Goal: Information Seeking & Learning: Learn about a topic

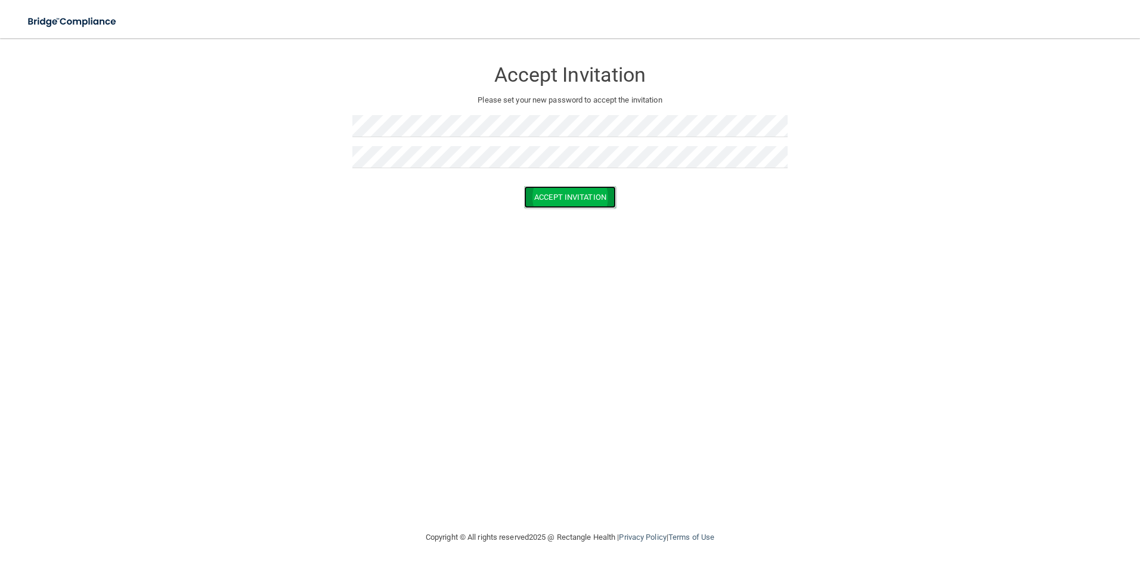
click at [577, 202] on button "Accept Invitation" at bounding box center [570, 197] width 92 height 22
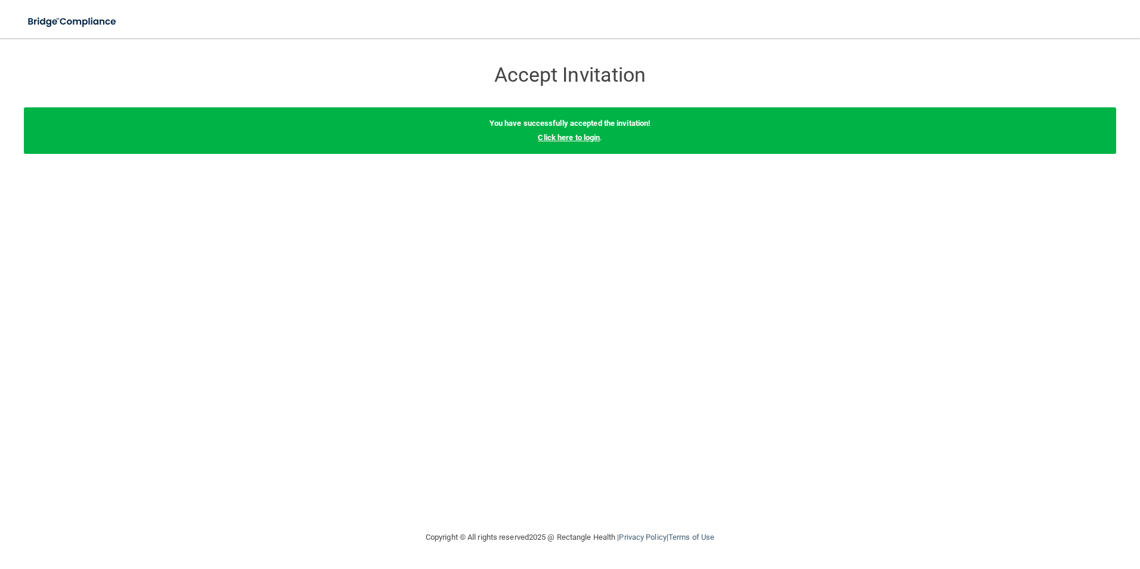
click at [580, 134] on link "Click here to login" at bounding box center [569, 137] width 62 height 9
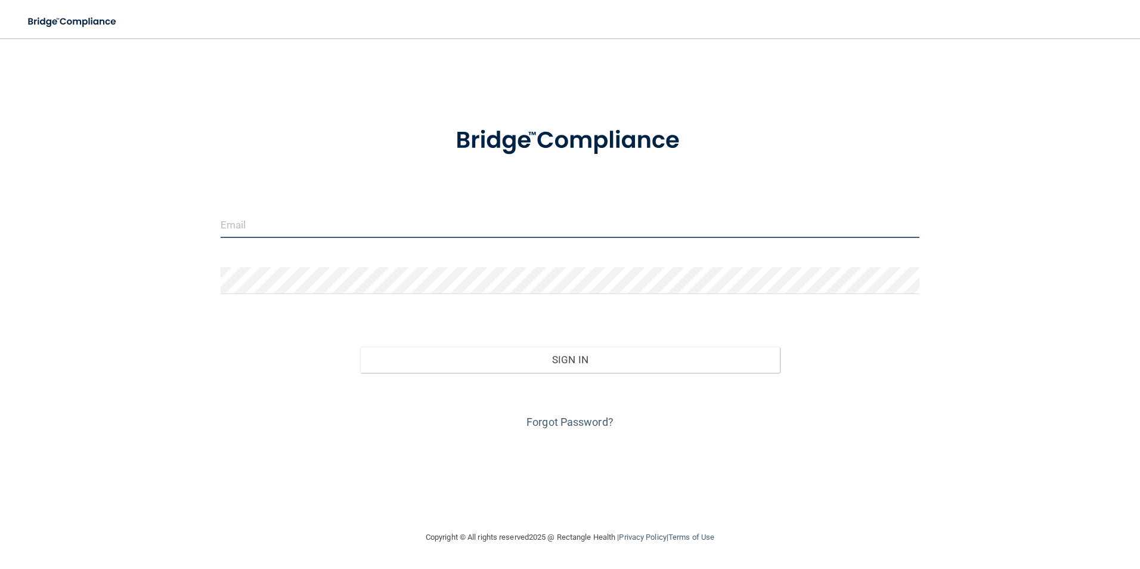
click at [280, 228] on input "email" at bounding box center [571, 224] width 700 height 27
type input "[PERSON_NAME][EMAIL_ADDRESS][PERSON_NAME][DOMAIN_NAME]"
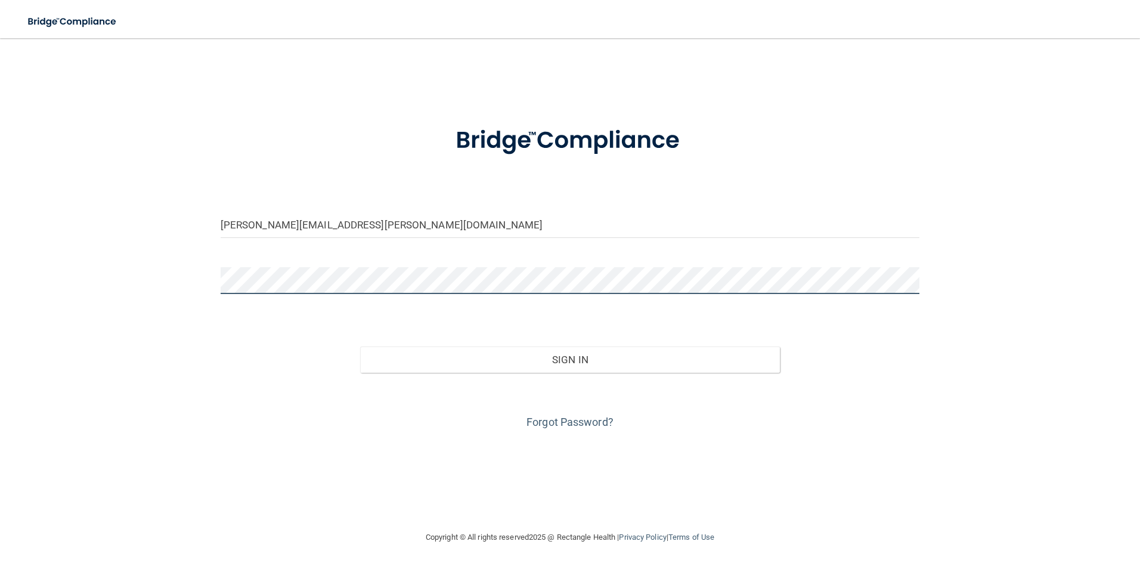
click at [360, 347] on button "Sign In" at bounding box center [570, 360] width 420 height 26
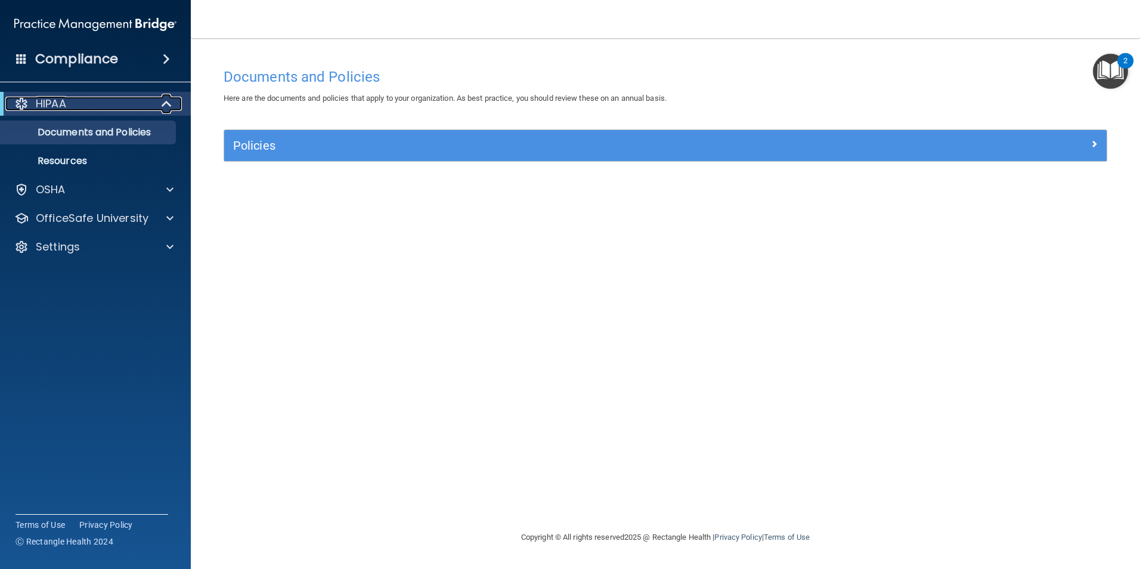
click at [169, 103] on span at bounding box center [168, 104] width 10 height 14
click at [120, 102] on div "HIPAA" at bounding box center [78, 104] width 147 height 14
click at [113, 131] on p "Documents and Policies" at bounding box center [89, 132] width 163 height 12
click at [160, 104] on div at bounding box center [167, 104] width 29 height 14
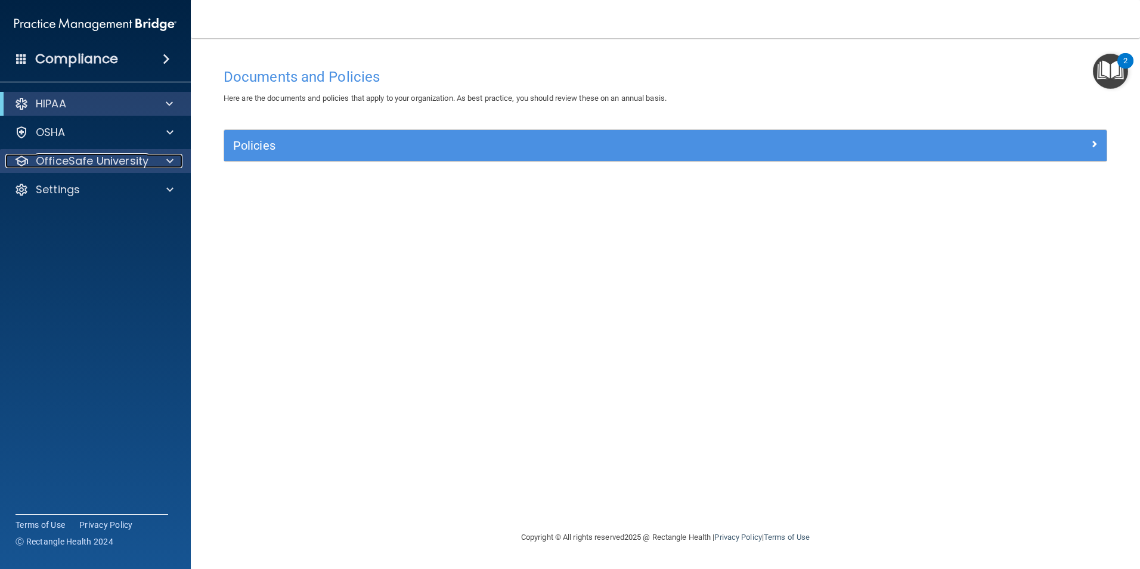
click at [94, 154] on p "OfficeSafe University" at bounding box center [92, 161] width 113 height 14
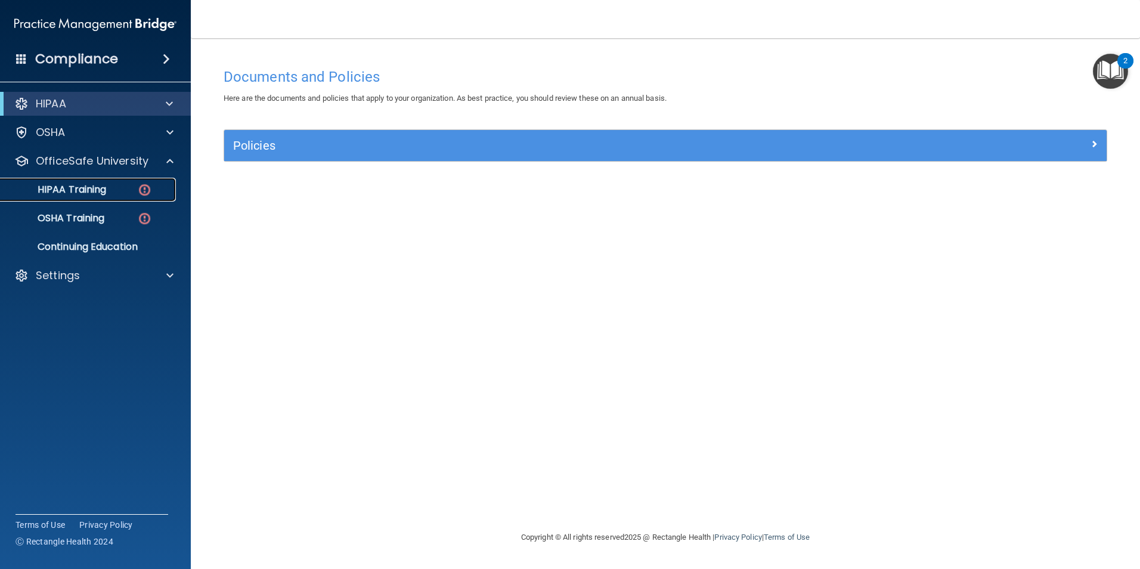
click at [93, 191] on p "HIPAA Training" at bounding box center [57, 190] width 98 height 12
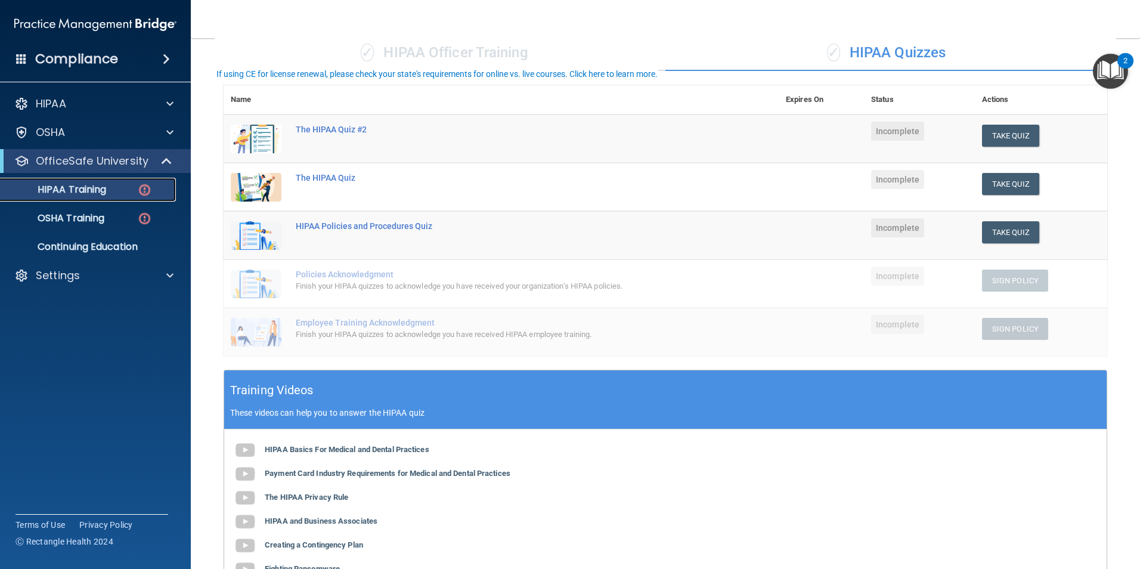
scroll to position [119, 0]
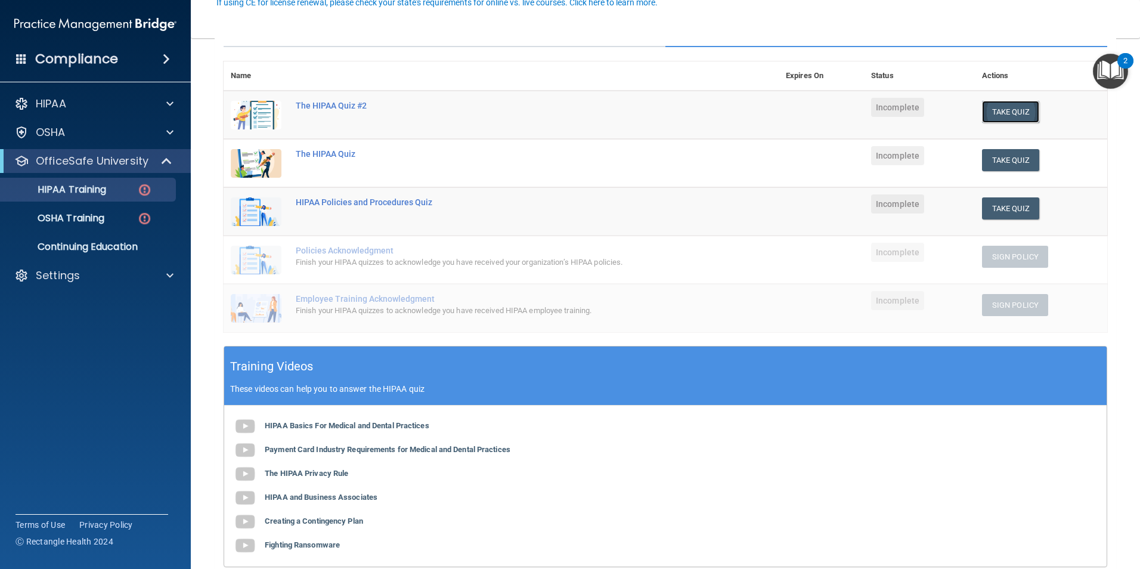
click at [1002, 116] on button "Take Quiz" at bounding box center [1010, 112] width 57 height 22
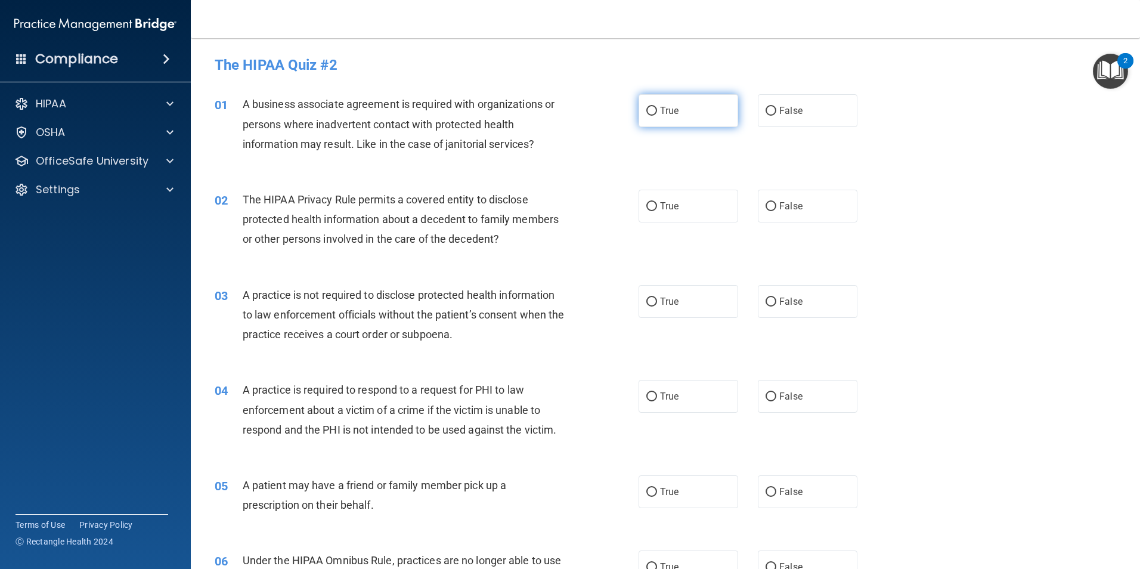
click at [647, 110] on input "True" at bounding box center [652, 111] width 11 height 9
radio input "true"
click at [769, 204] on input "False" at bounding box center [771, 206] width 11 height 9
radio input "true"
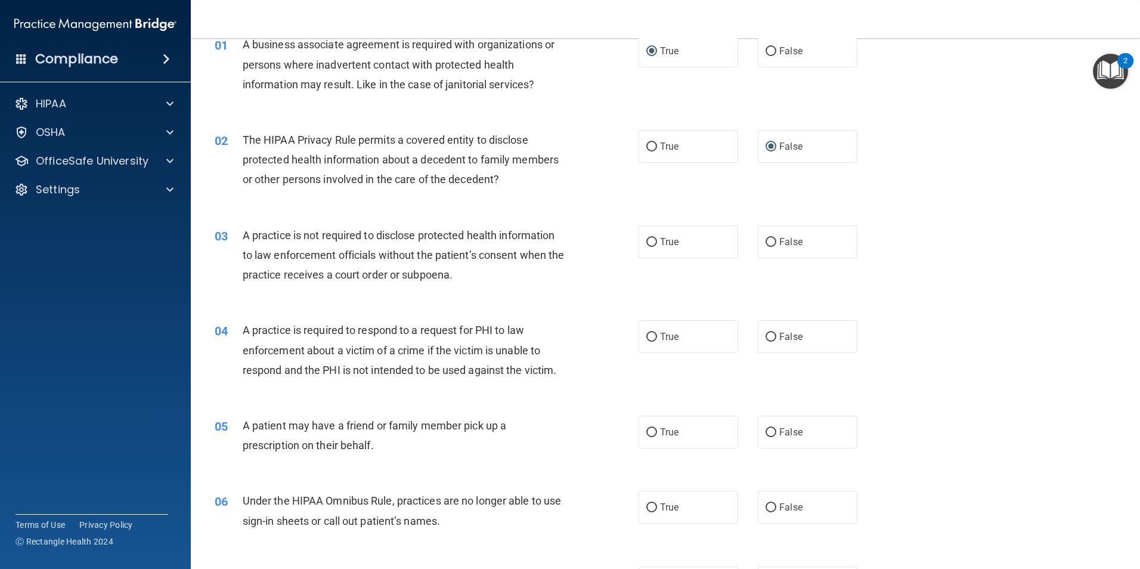
scroll to position [119, 0]
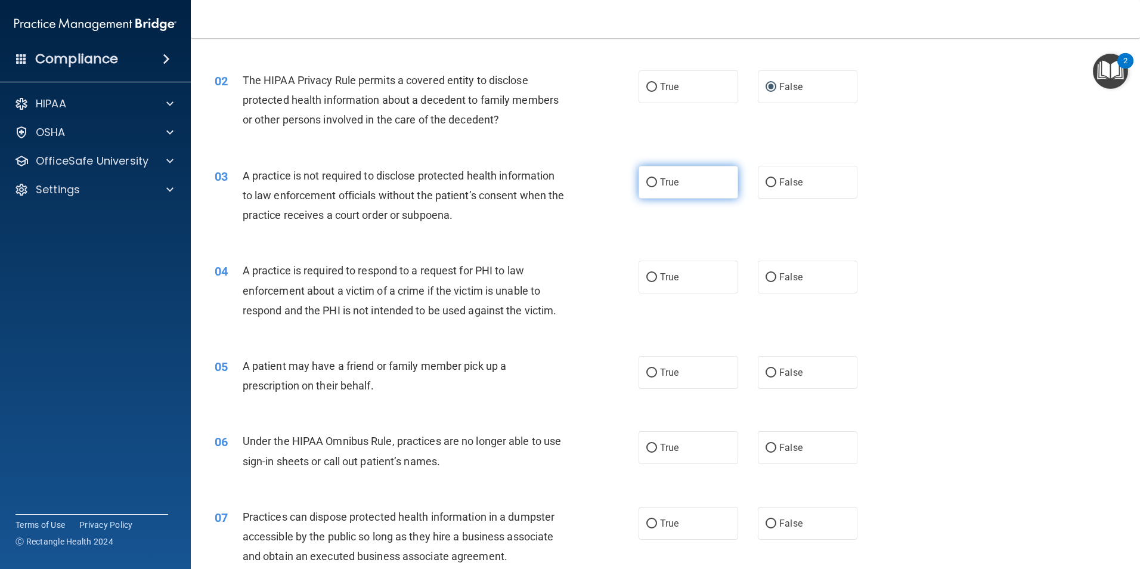
click at [648, 187] on input "True" at bounding box center [652, 182] width 11 height 9
radio input "true"
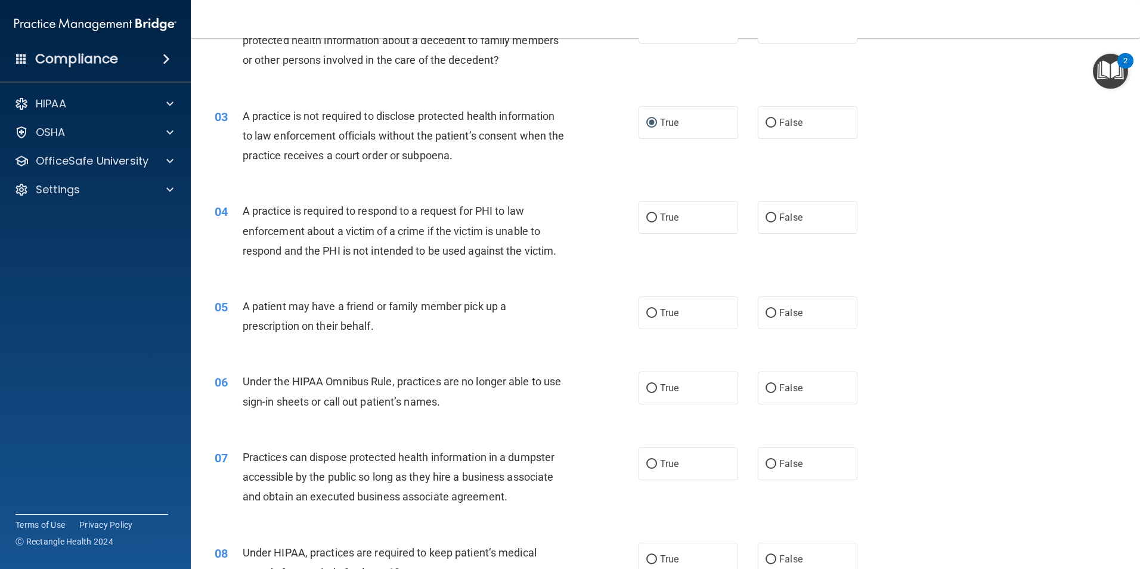
scroll to position [239, 0]
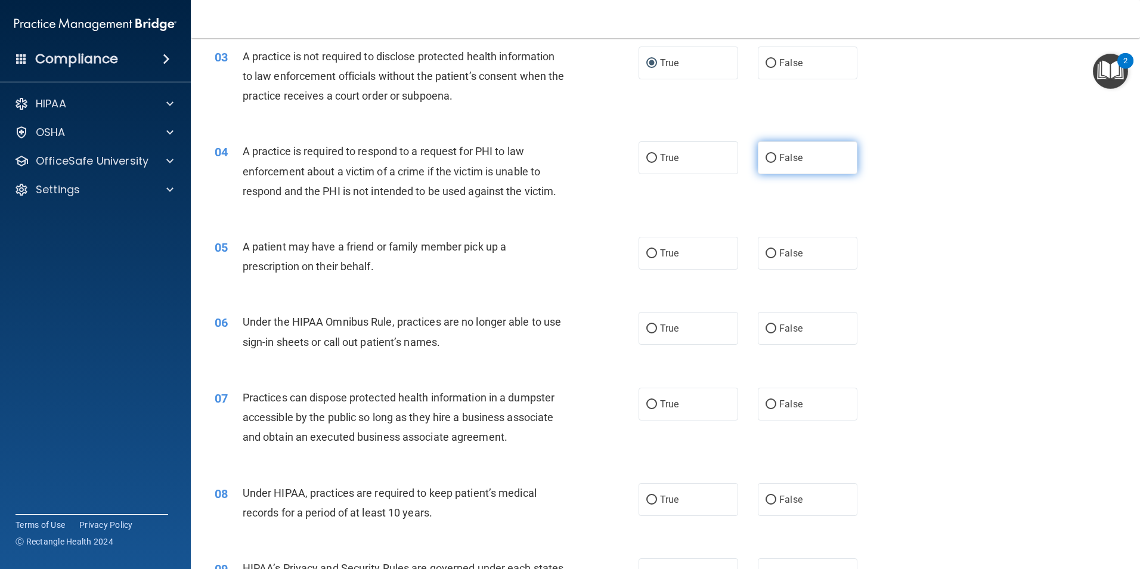
click at [768, 158] on input "False" at bounding box center [771, 158] width 11 height 9
radio input "true"
click at [766, 63] on input "False" at bounding box center [771, 63] width 11 height 9
radio input "true"
click at [647, 63] on input "True" at bounding box center [652, 63] width 11 height 9
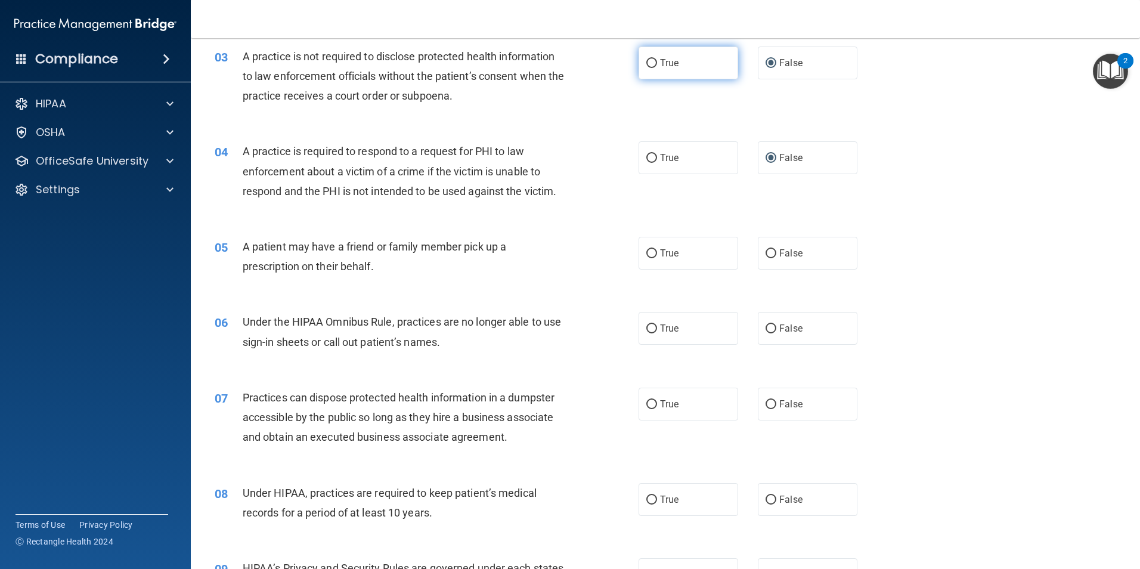
radio input "true"
radio input "false"
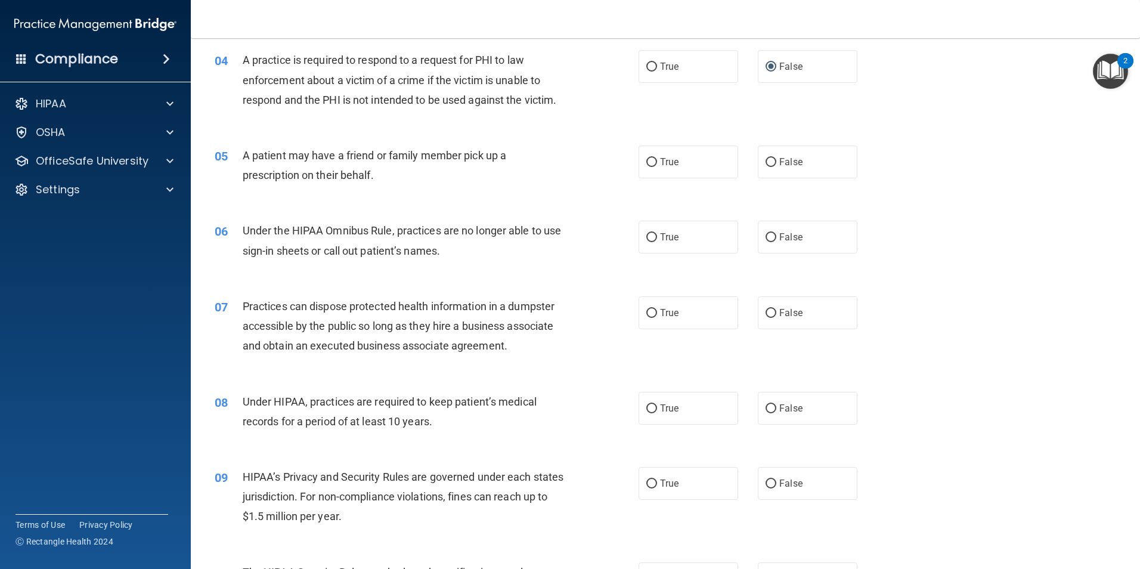
scroll to position [358, 0]
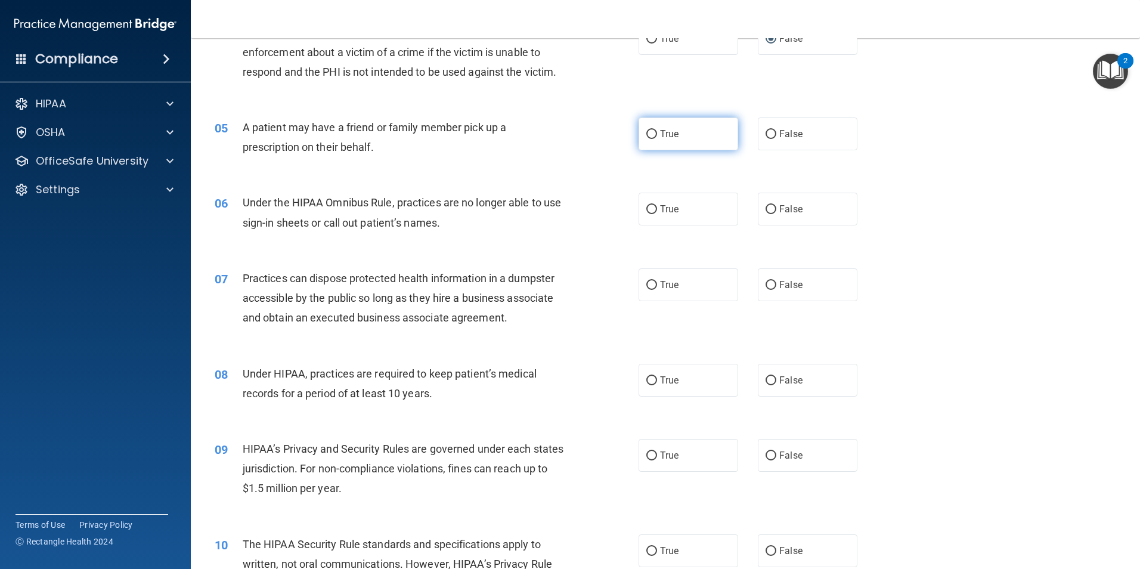
click at [649, 134] on input "True" at bounding box center [652, 134] width 11 height 9
radio input "true"
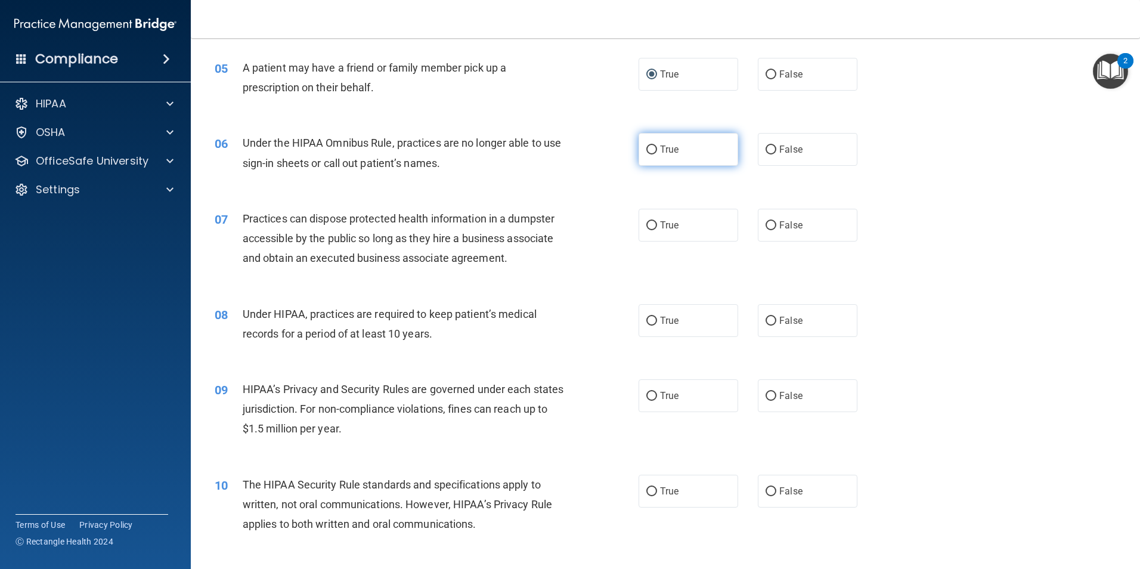
click at [650, 150] on input "True" at bounding box center [652, 150] width 11 height 9
radio input "true"
click at [766, 221] on input "False" at bounding box center [771, 225] width 11 height 9
radio input "true"
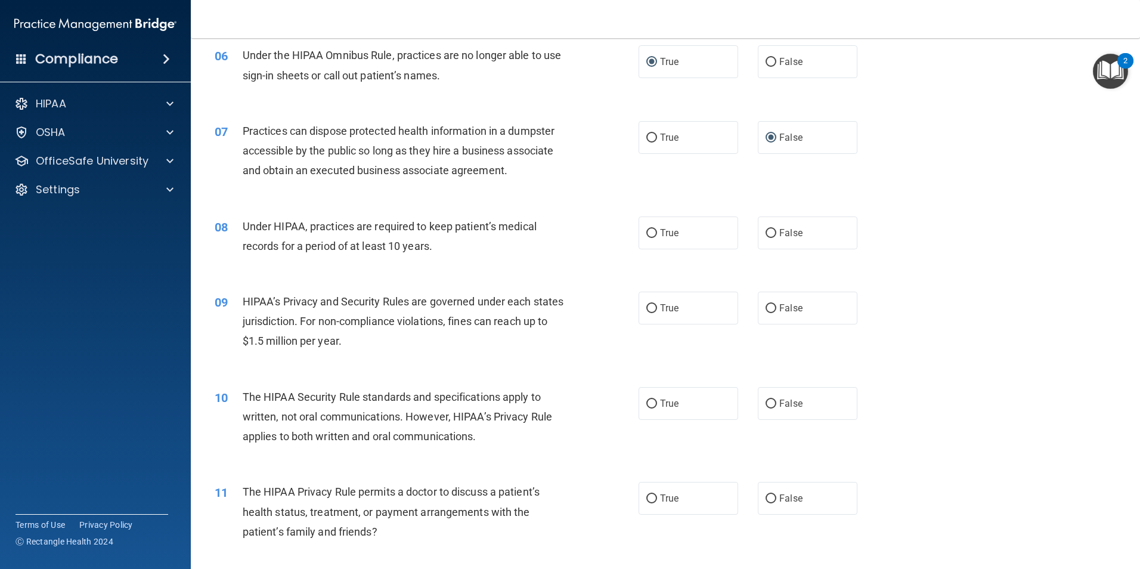
scroll to position [537, 0]
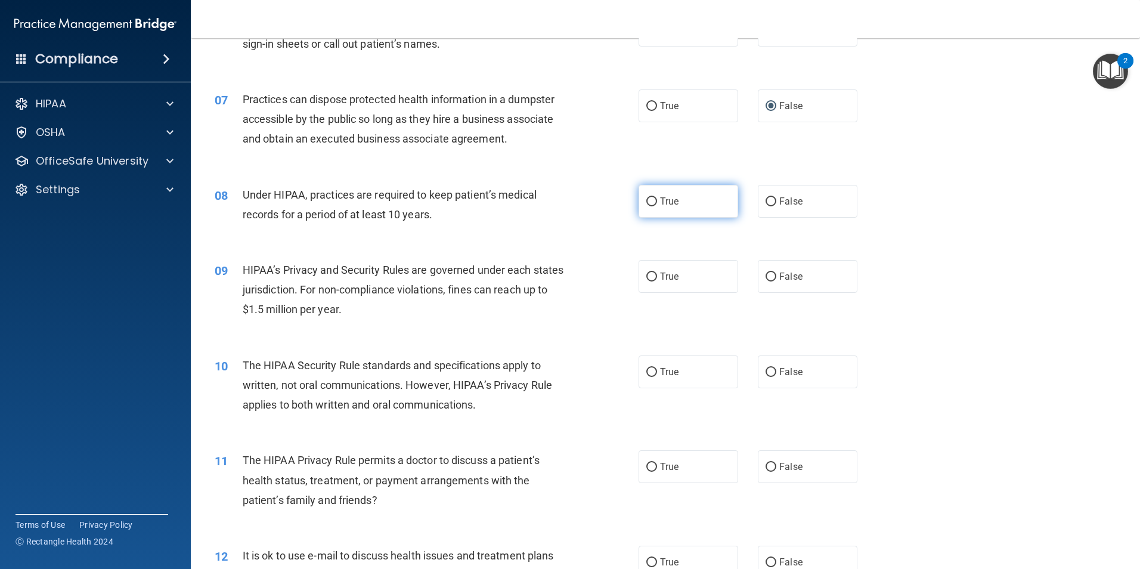
click at [649, 202] on input "True" at bounding box center [652, 201] width 11 height 9
radio input "true"
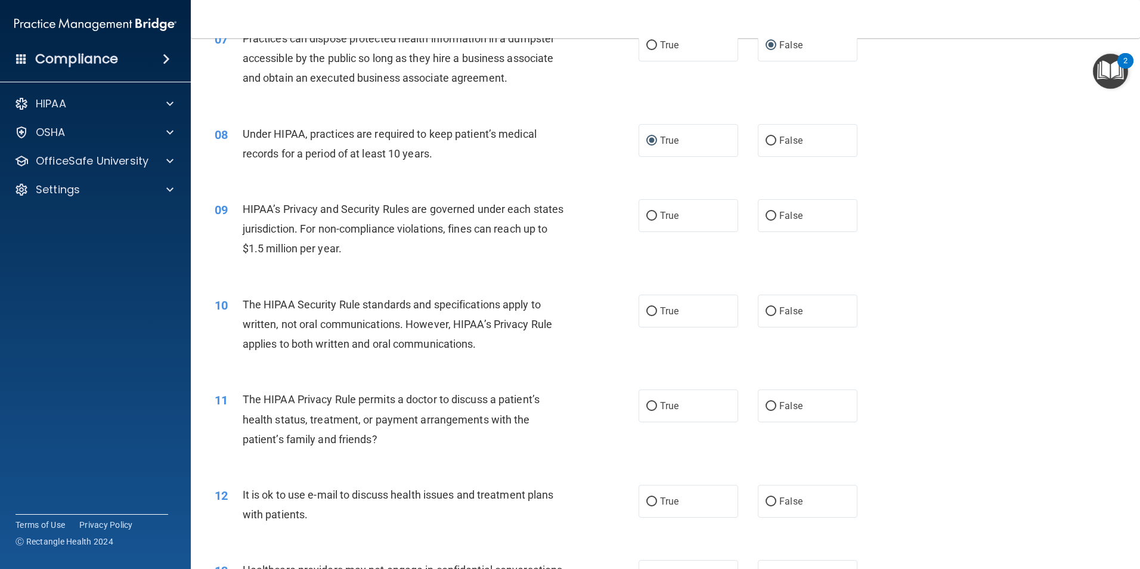
scroll to position [656, 0]
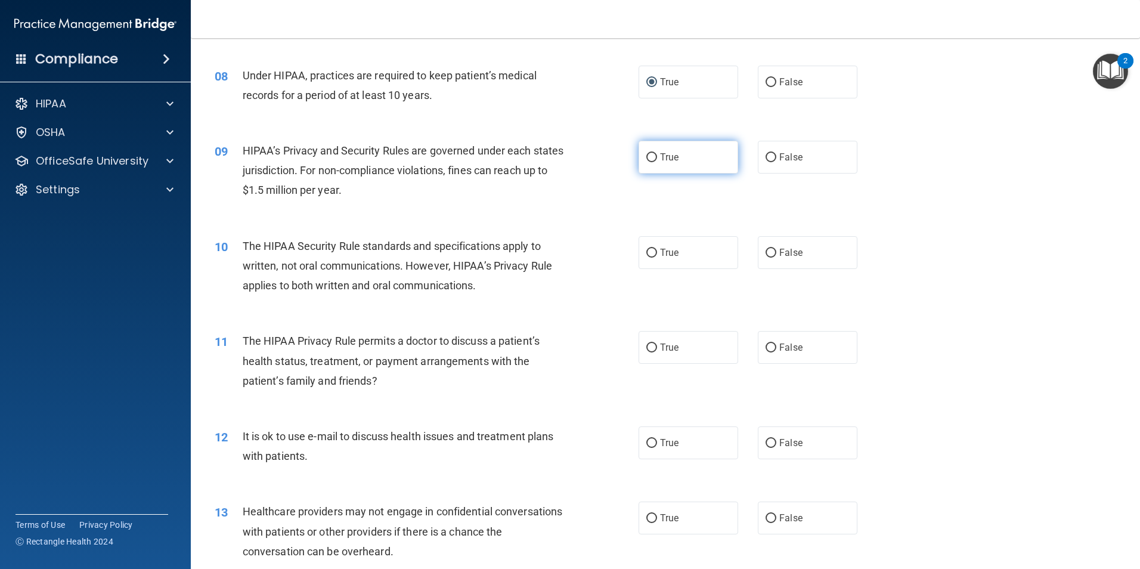
click at [648, 156] on input "True" at bounding box center [652, 157] width 11 height 9
radio input "true"
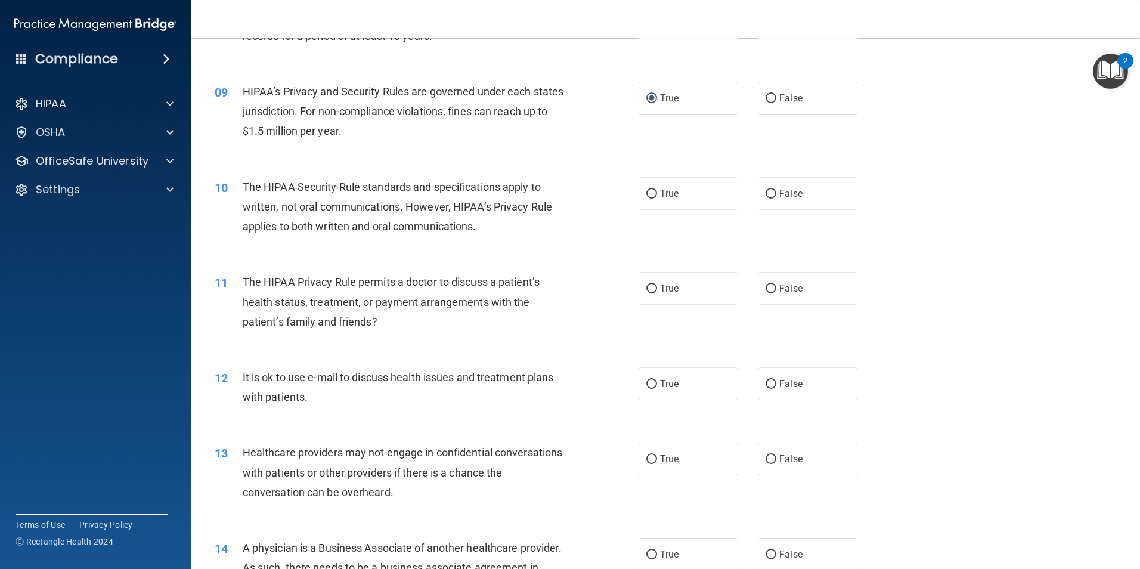
scroll to position [716, 0]
click at [647, 190] on input "True" at bounding box center [652, 193] width 11 height 9
radio input "true"
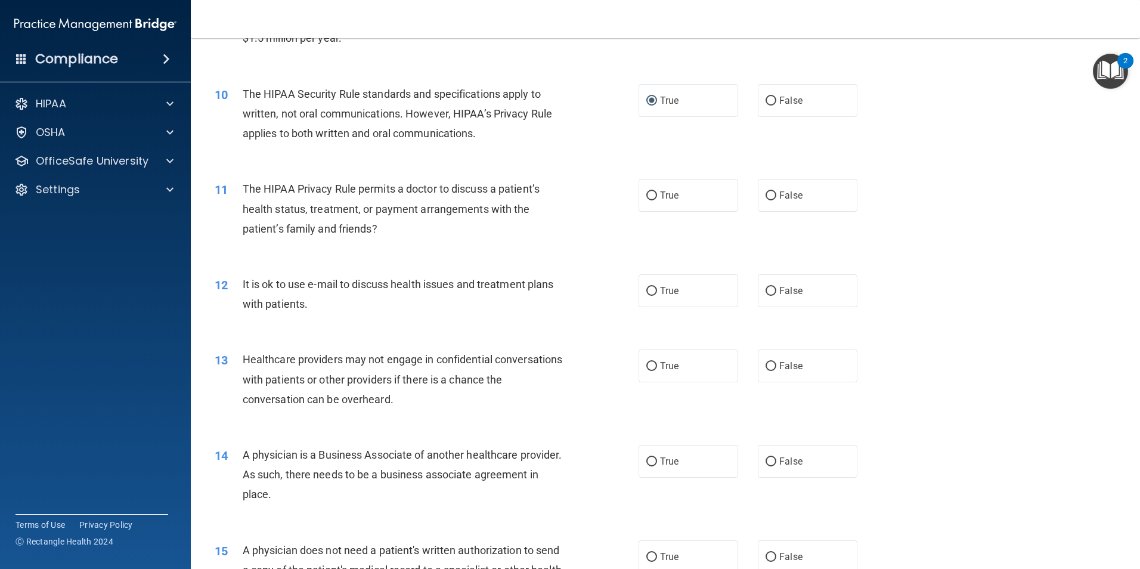
scroll to position [835, 0]
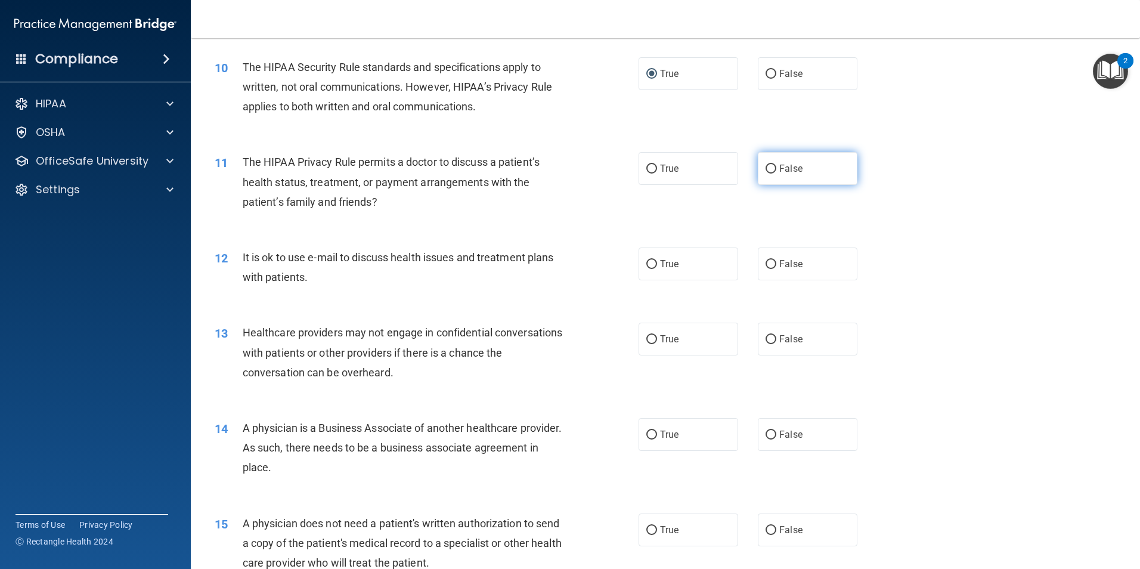
click at [766, 166] on input "False" at bounding box center [771, 169] width 11 height 9
radio input "true"
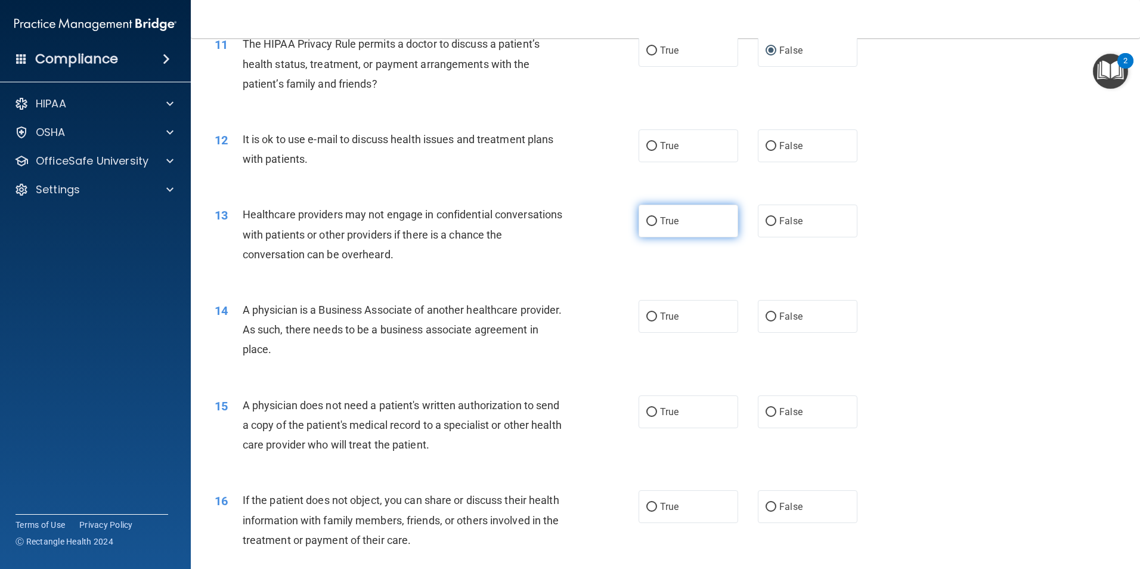
scroll to position [954, 0]
click at [768, 143] on input "False" at bounding box center [771, 145] width 11 height 9
radio input "true"
click at [649, 219] on input "True" at bounding box center [652, 220] width 11 height 9
radio input "true"
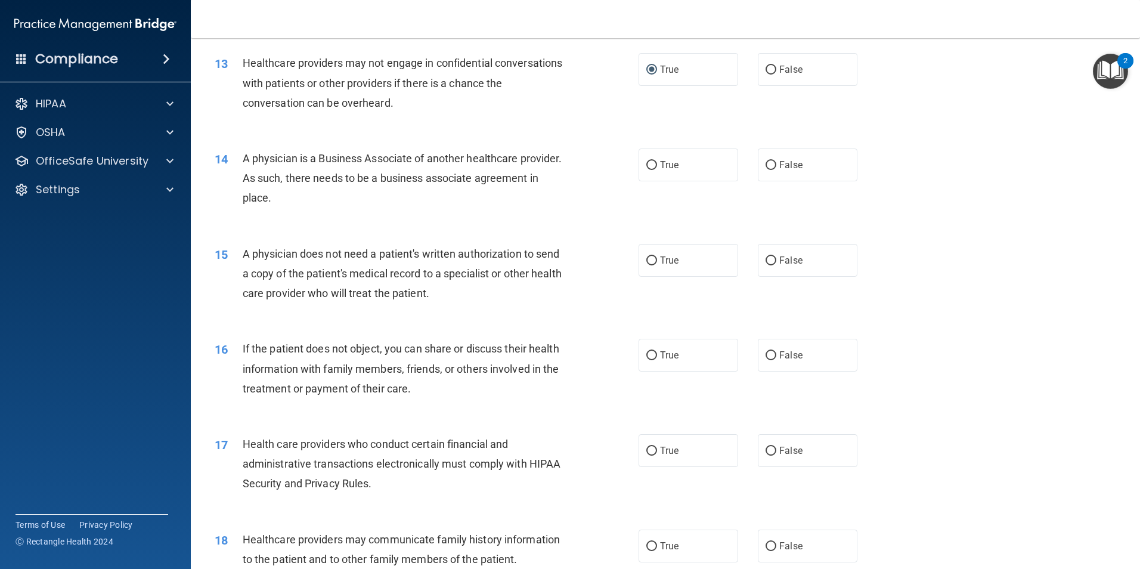
scroll to position [1133, 0]
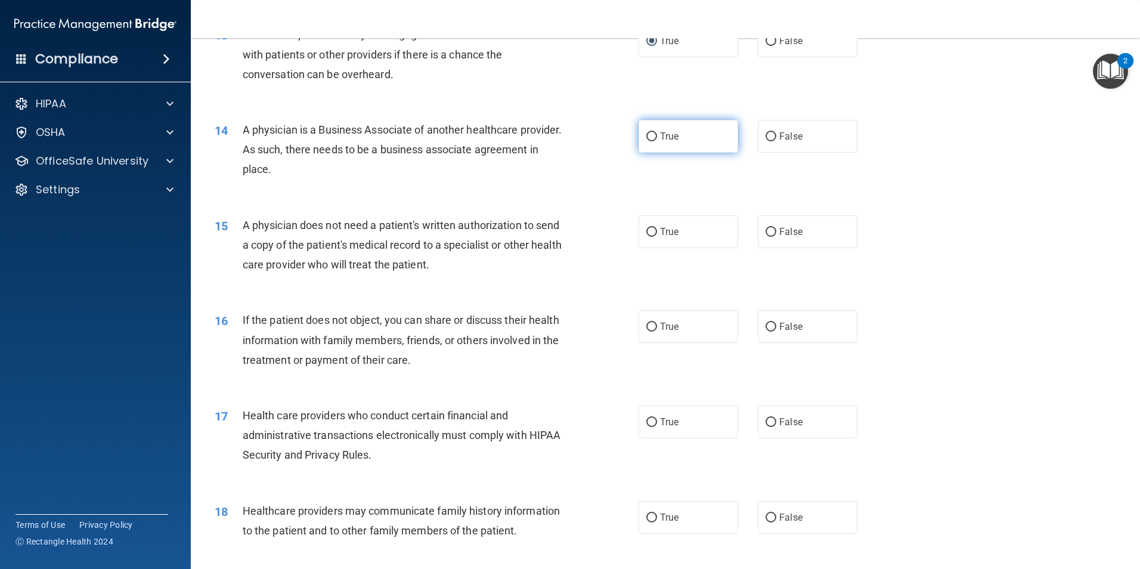
click at [650, 138] on input "True" at bounding box center [652, 136] width 11 height 9
radio input "true"
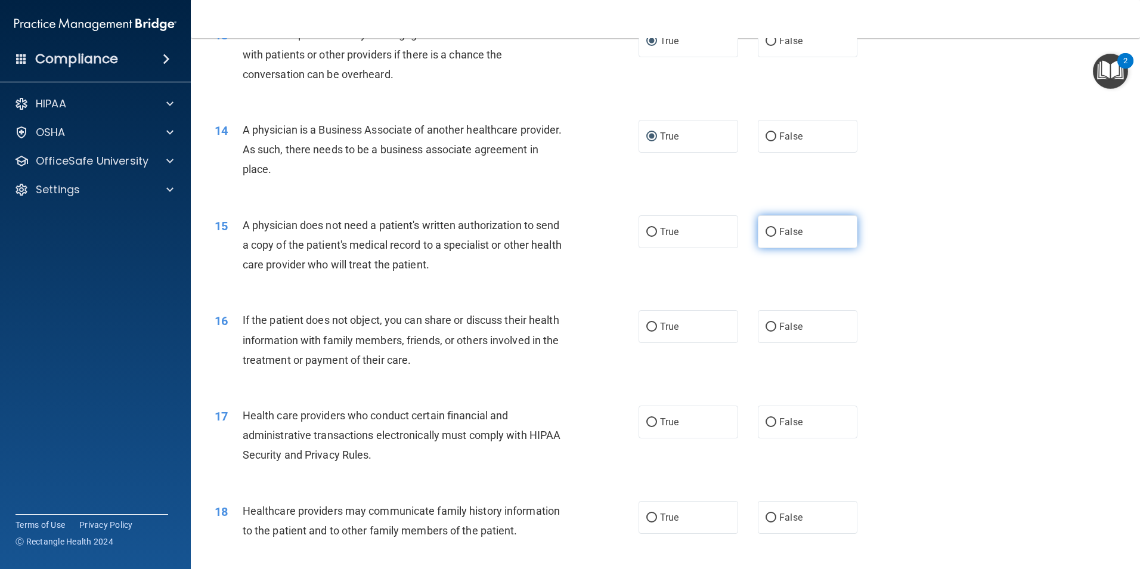
click at [766, 230] on input "False" at bounding box center [771, 232] width 11 height 9
radio input "true"
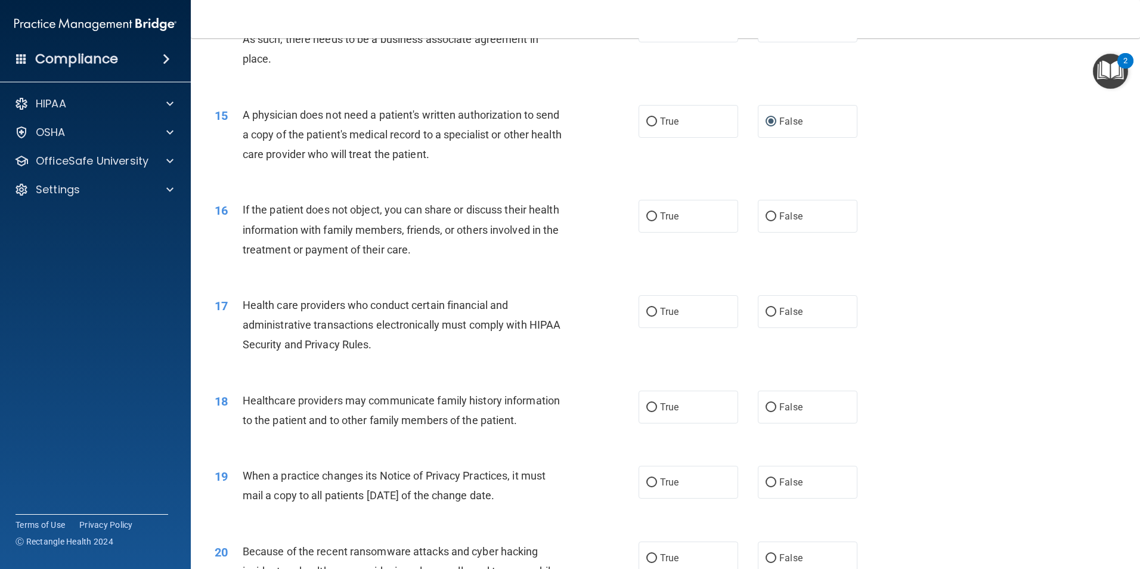
scroll to position [1253, 0]
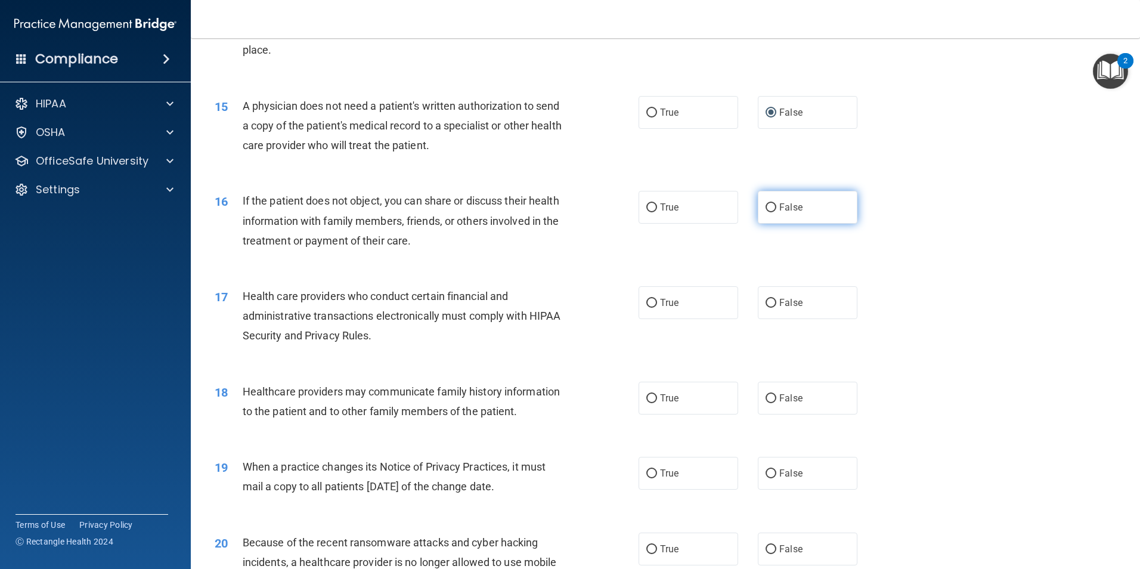
click at [767, 208] on input "False" at bounding box center [771, 207] width 11 height 9
radio input "true"
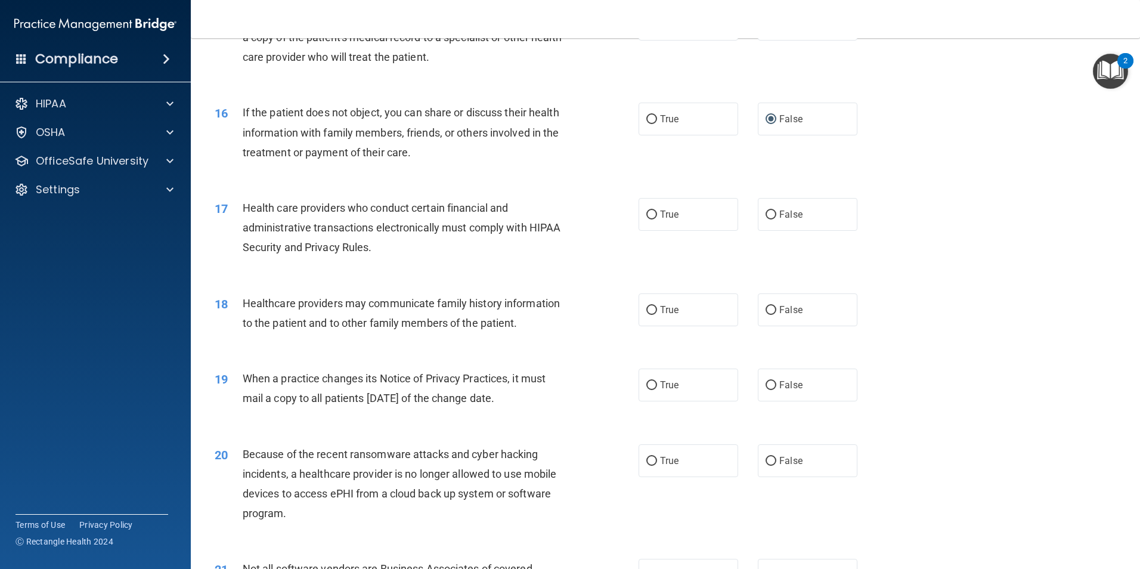
scroll to position [1372, 0]
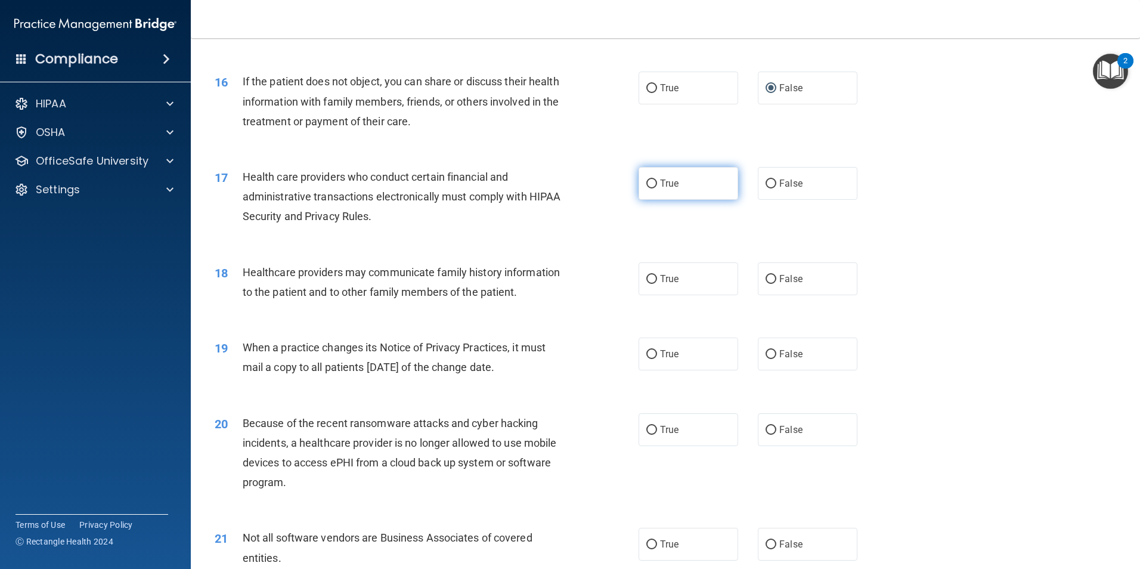
click at [653, 184] on label "True" at bounding box center [689, 183] width 100 height 33
click at [653, 184] on input "True" at bounding box center [652, 184] width 11 height 9
radio input "true"
click at [766, 278] on input "False" at bounding box center [771, 279] width 11 height 9
radio input "true"
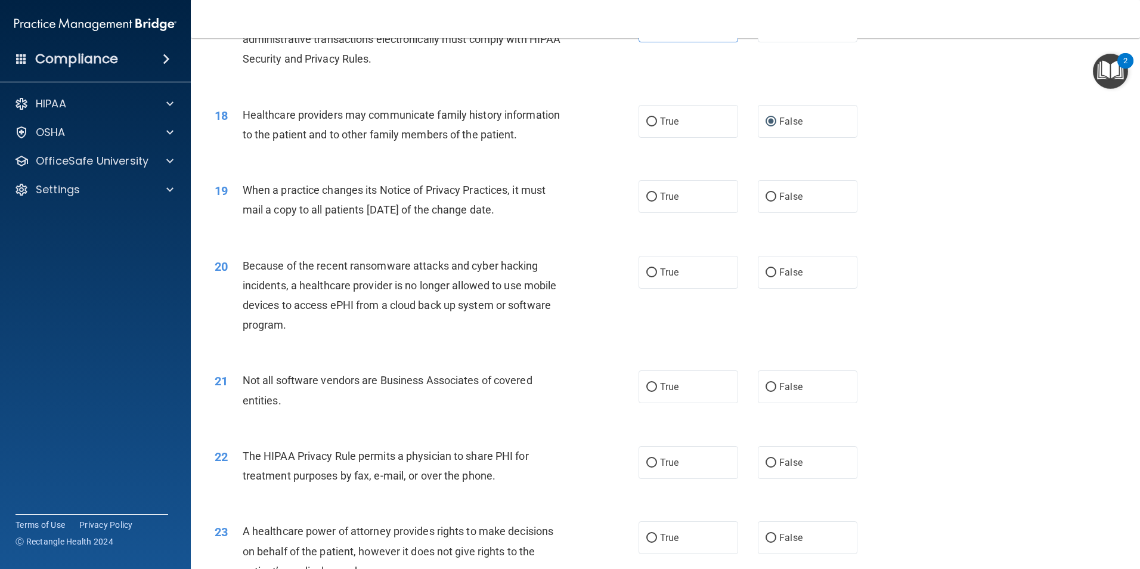
scroll to position [1551, 0]
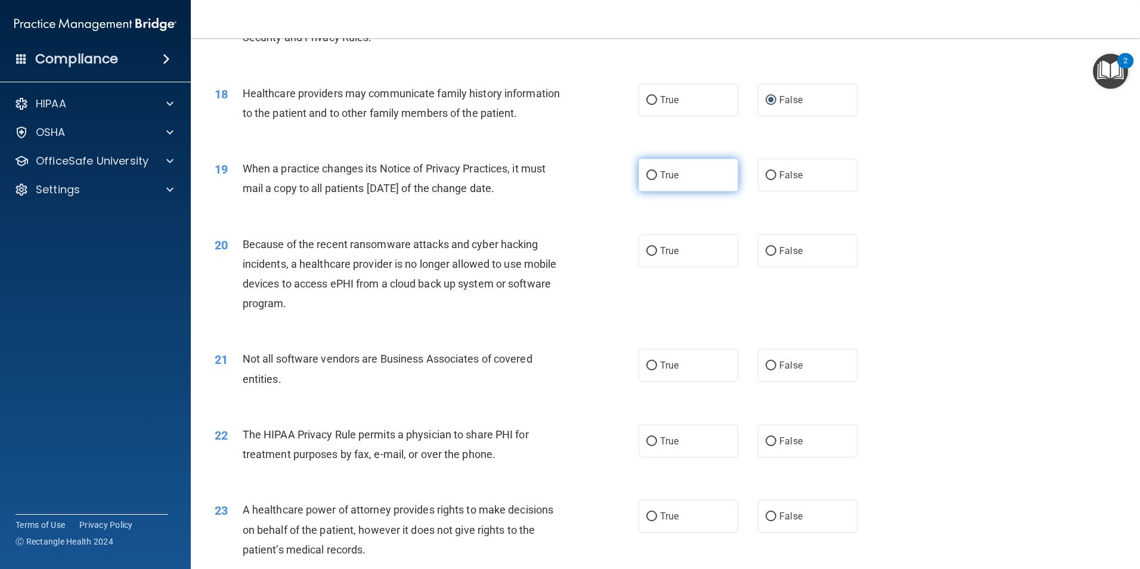
click at [647, 177] on input "True" at bounding box center [652, 175] width 11 height 9
radio input "true"
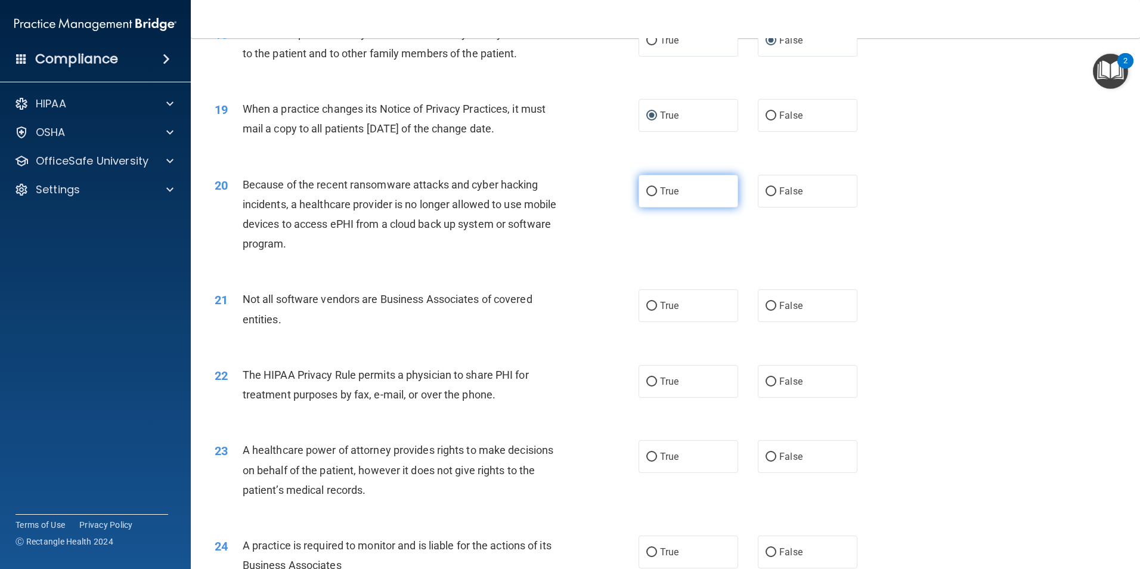
click at [653, 193] on input "True" at bounding box center [652, 191] width 11 height 9
radio input "true"
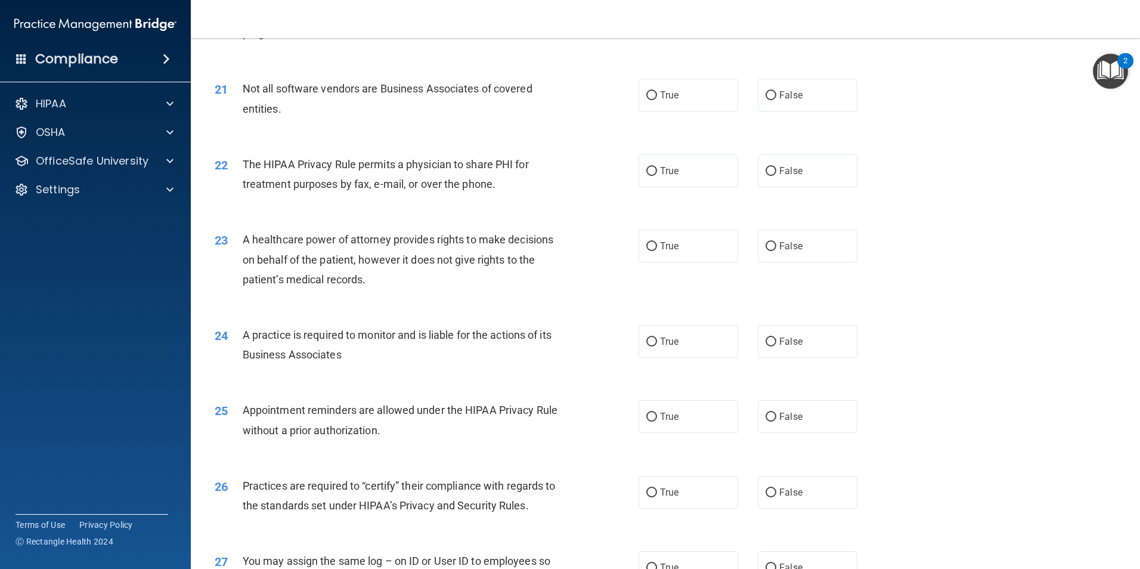
scroll to position [1849, 0]
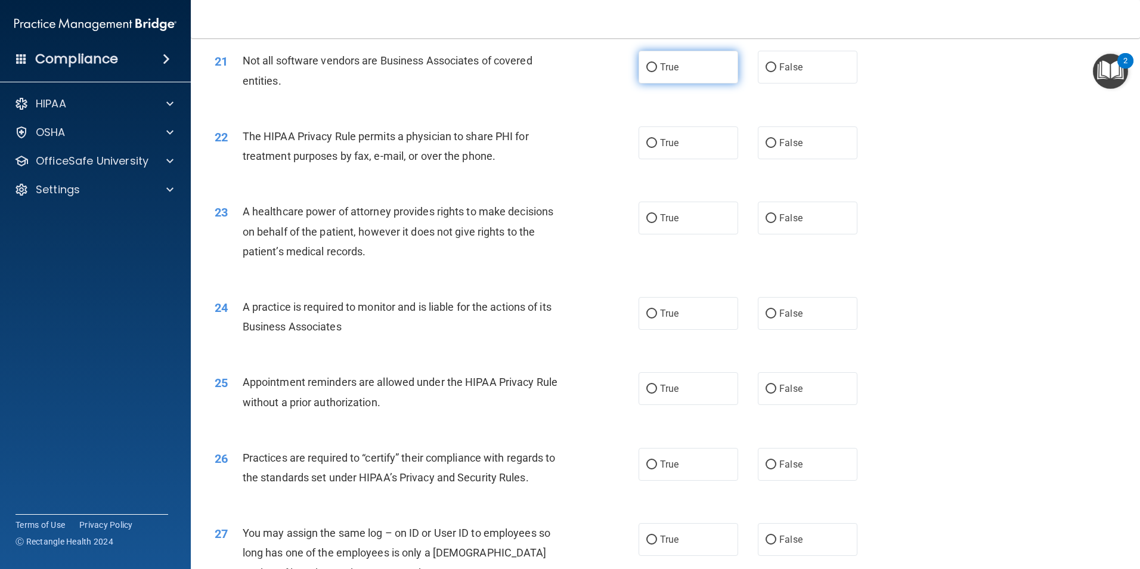
click at [647, 66] on input "True" at bounding box center [652, 67] width 11 height 9
radio input "true"
click at [766, 141] on input "False" at bounding box center [771, 143] width 11 height 9
radio input "true"
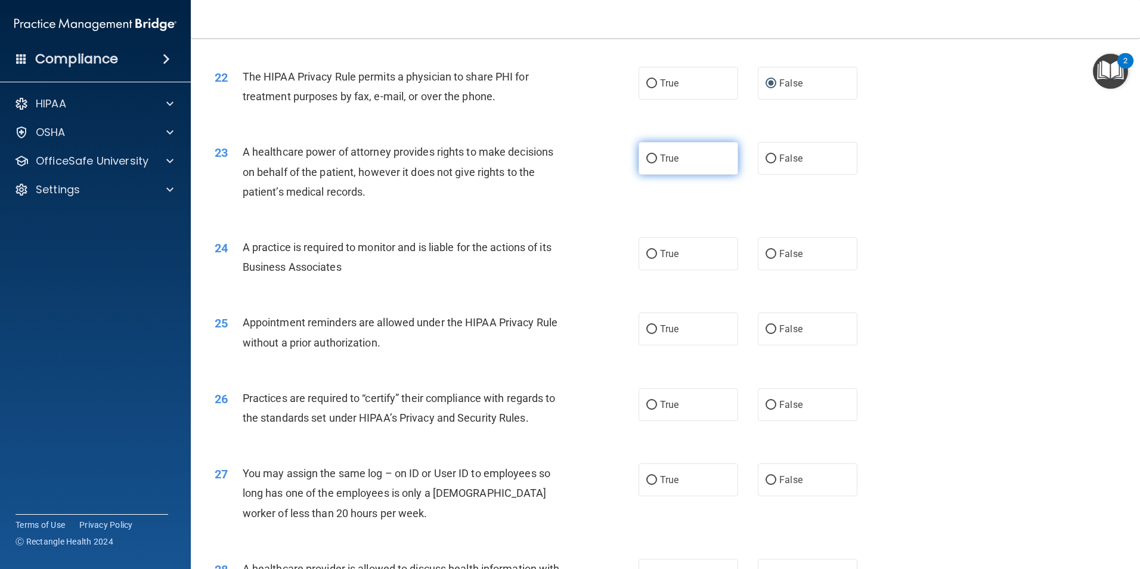
click at [648, 160] on input "True" at bounding box center [652, 158] width 11 height 9
radio input "true"
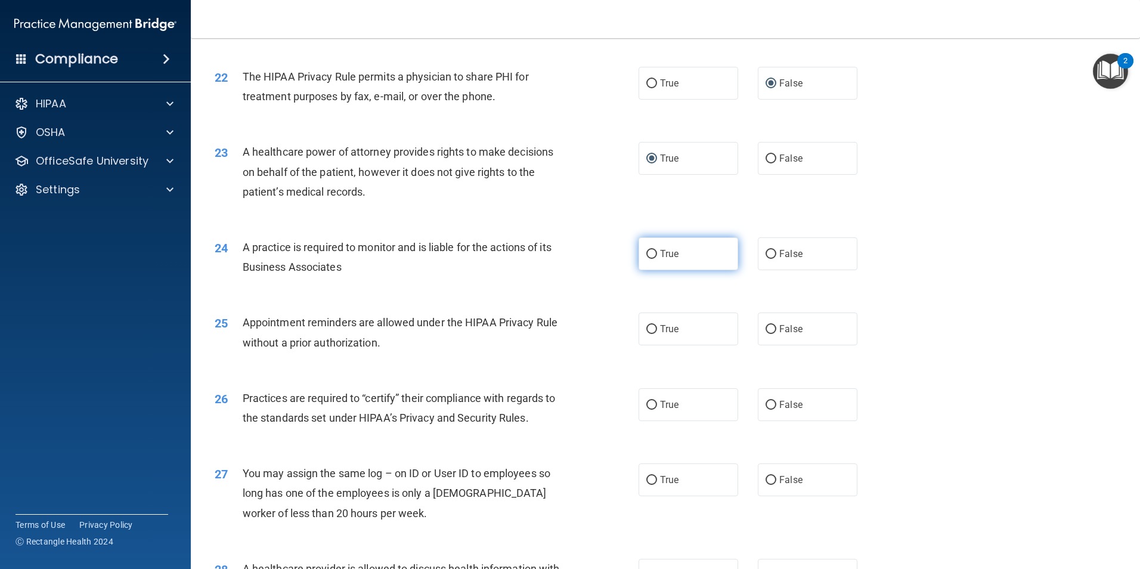
click at [648, 252] on input "True" at bounding box center [652, 254] width 11 height 9
radio input "true"
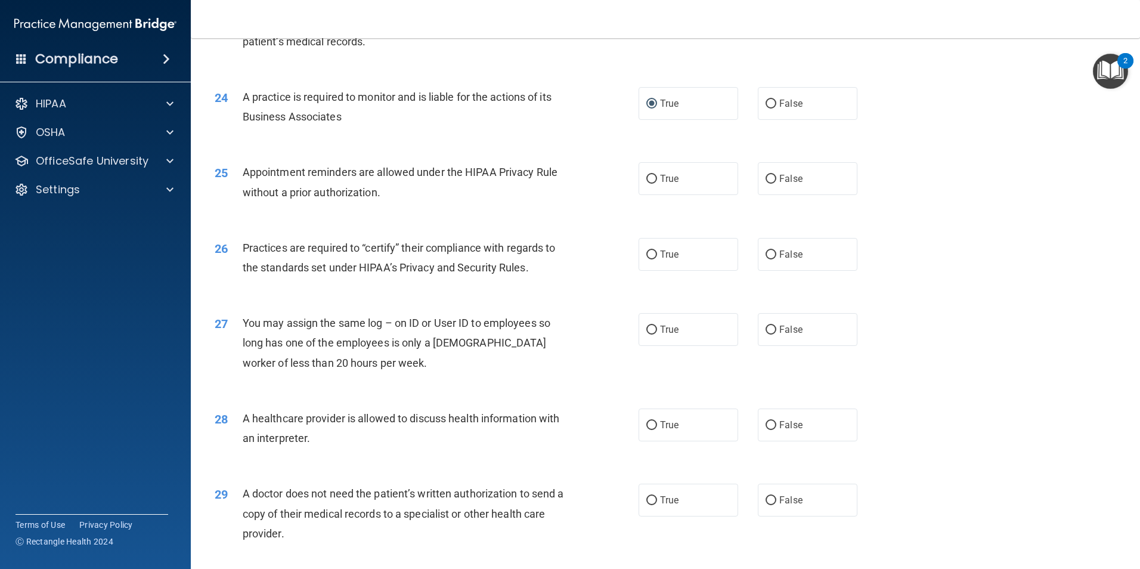
scroll to position [2088, 0]
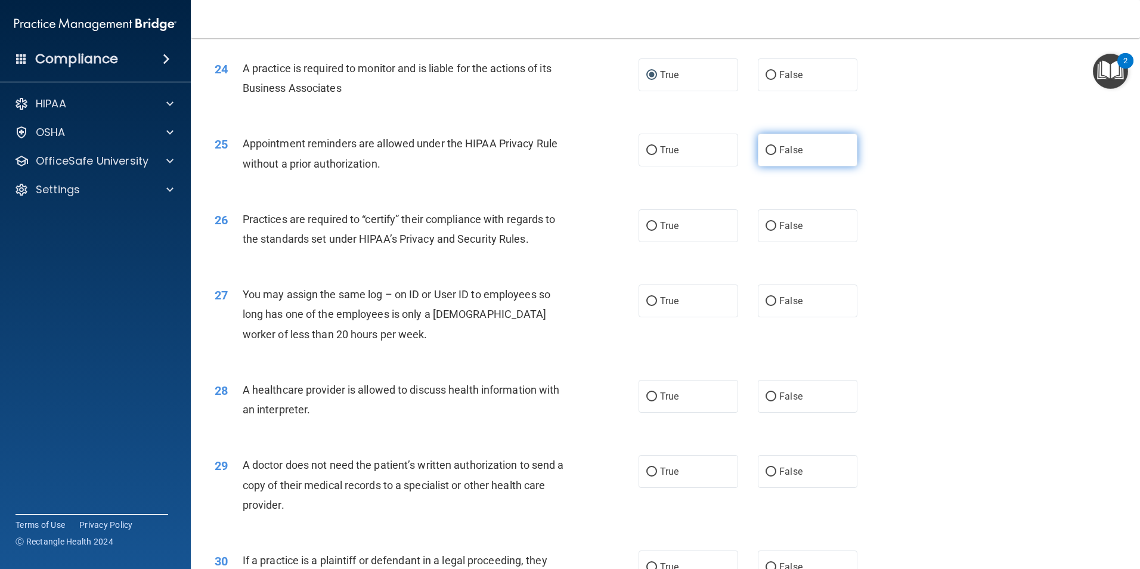
click at [766, 153] on input "False" at bounding box center [771, 150] width 11 height 9
radio input "true"
click at [648, 230] on input "True" at bounding box center [652, 226] width 11 height 9
radio input "true"
click at [584, 344] on div "27 You may assign the same log – on ID or User ID to employees so long has one …" at bounding box center [427, 318] width 460 height 66
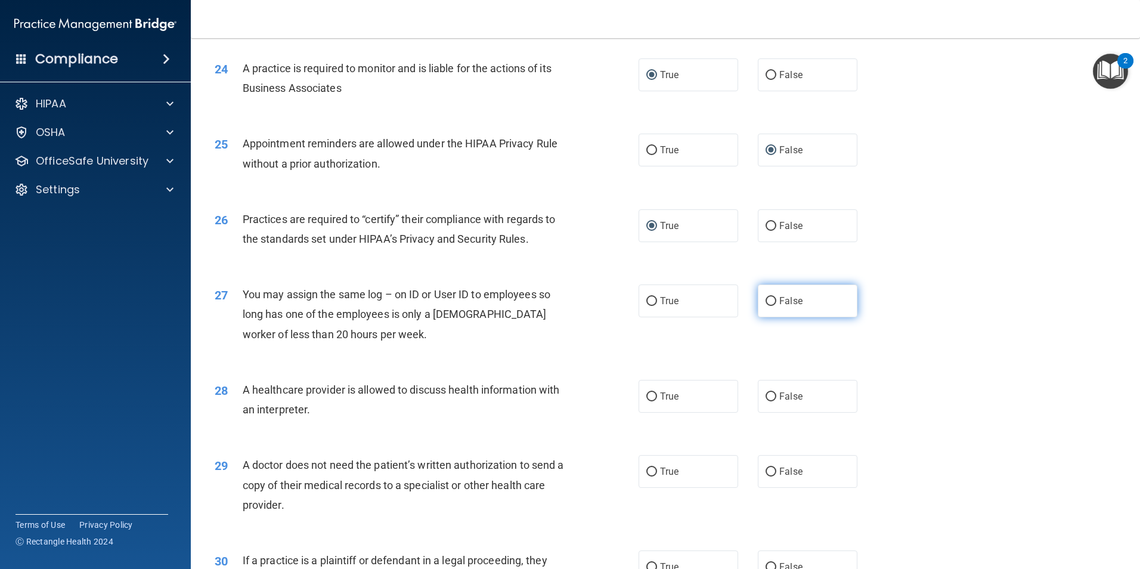
click at [766, 301] on input "False" at bounding box center [771, 301] width 11 height 9
radio input "true"
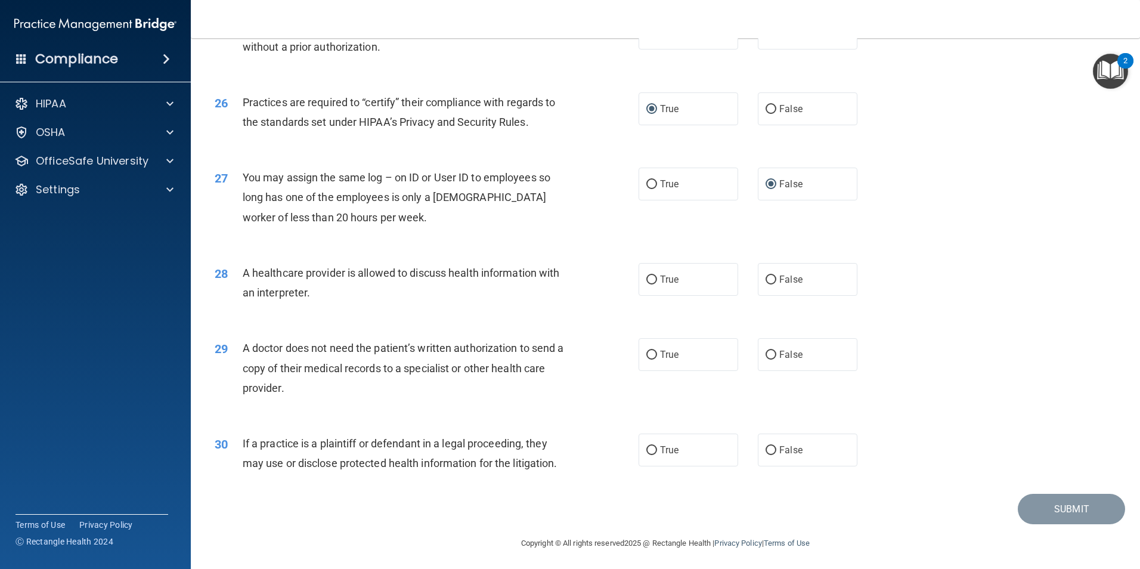
scroll to position [2208, 0]
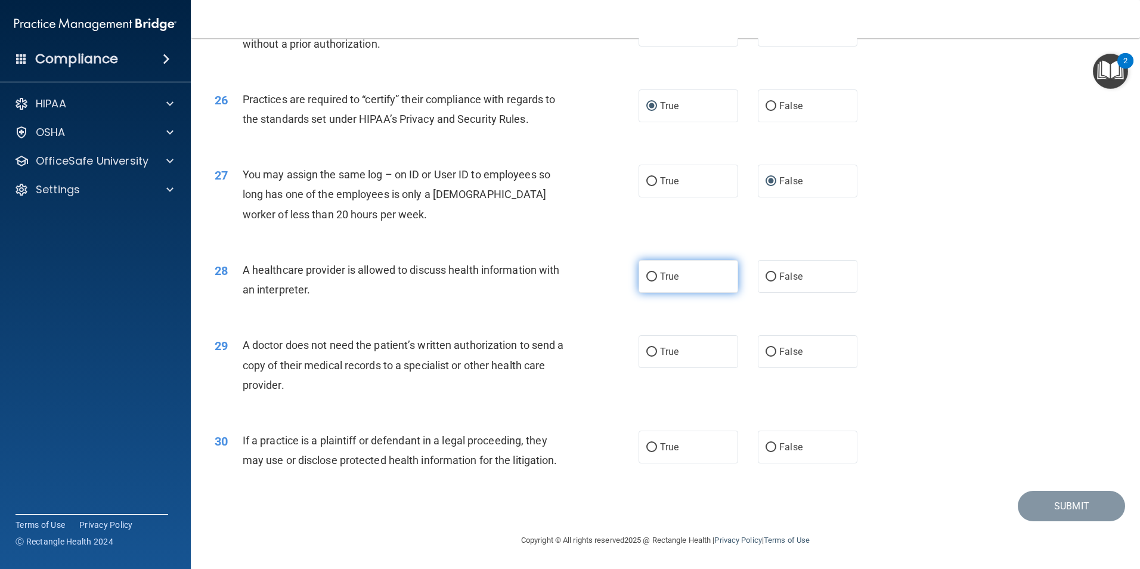
click at [649, 278] on input "True" at bounding box center [652, 277] width 11 height 9
radio input "true"
click at [766, 351] on input "False" at bounding box center [771, 352] width 11 height 9
radio input "true"
click at [766, 446] on input "False" at bounding box center [771, 447] width 11 height 9
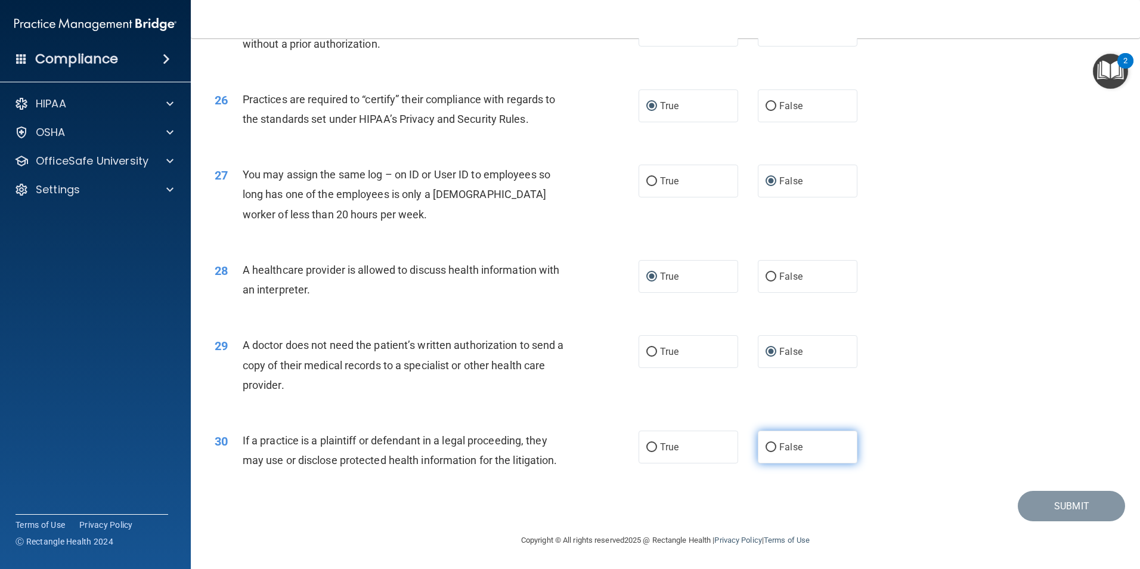
radio input "true"
click at [1059, 509] on button "Submit" at bounding box center [1071, 506] width 107 height 30
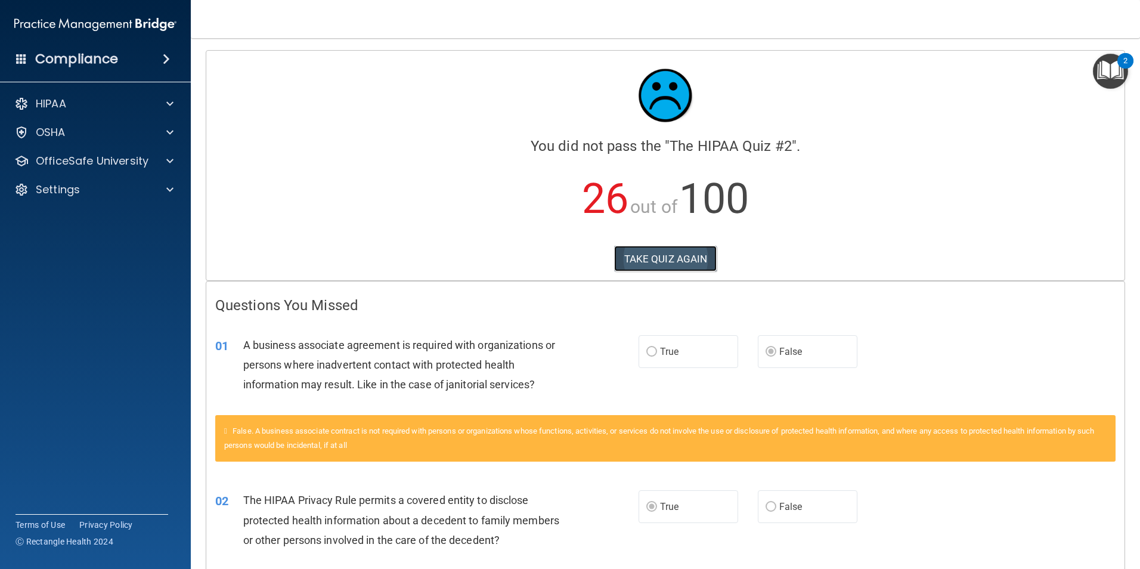
click at [669, 256] on button "TAKE QUIZ AGAIN" at bounding box center [665, 259] width 103 height 26
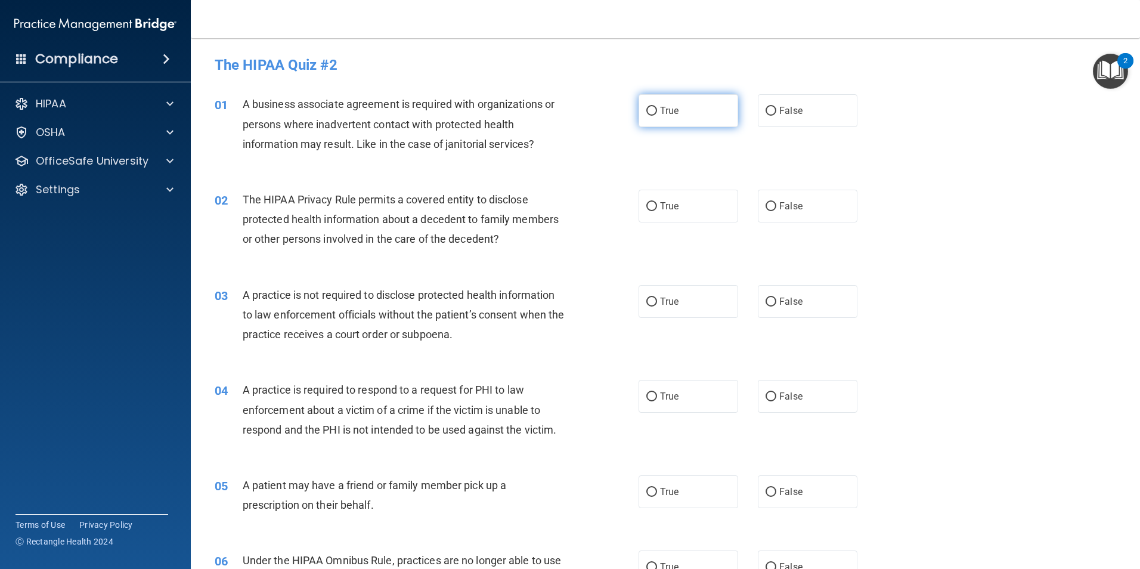
click at [650, 114] on input "True" at bounding box center [652, 111] width 11 height 9
radio input "true"
click at [766, 206] on input "False" at bounding box center [771, 206] width 11 height 9
radio input "true"
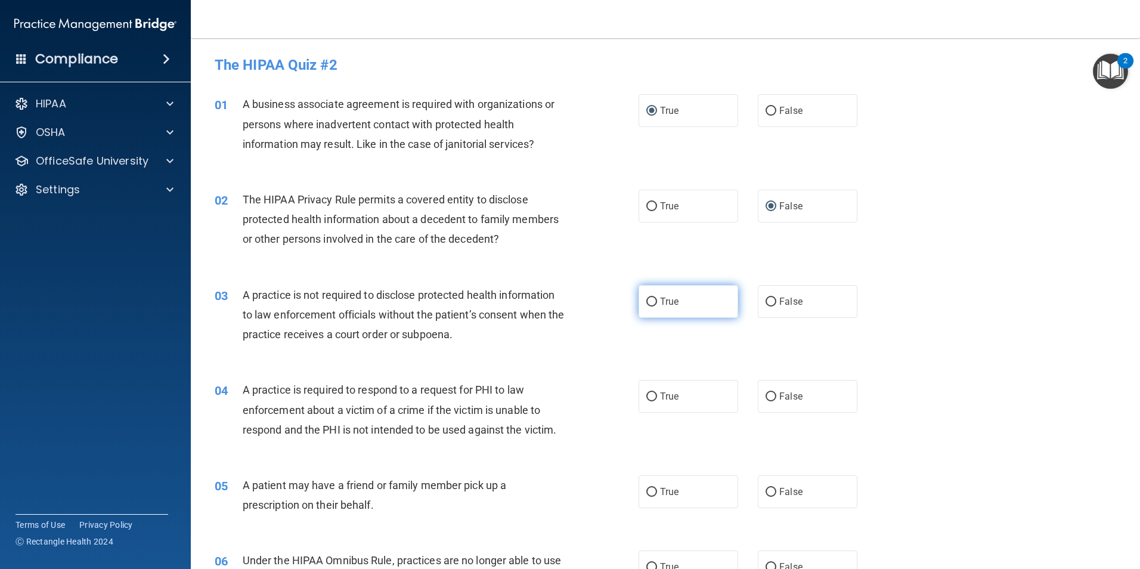
click at [647, 302] on input "True" at bounding box center [652, 302] width 11 height 9
radio input "true"
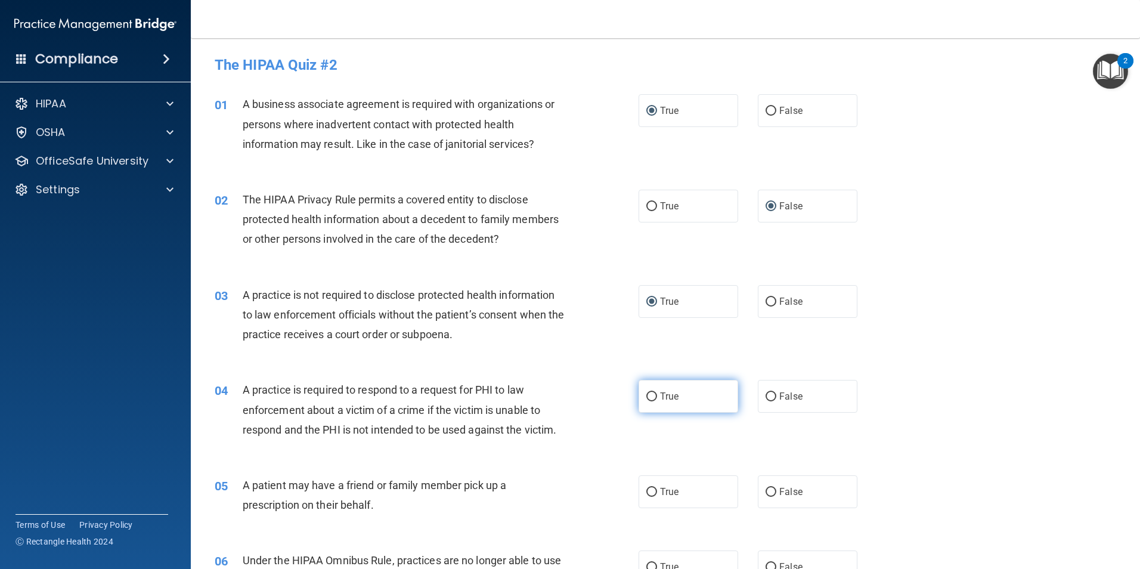
click at [647, 398] on input "True" at bounding box center [652, 396] width 11 height 9
radio input "true"
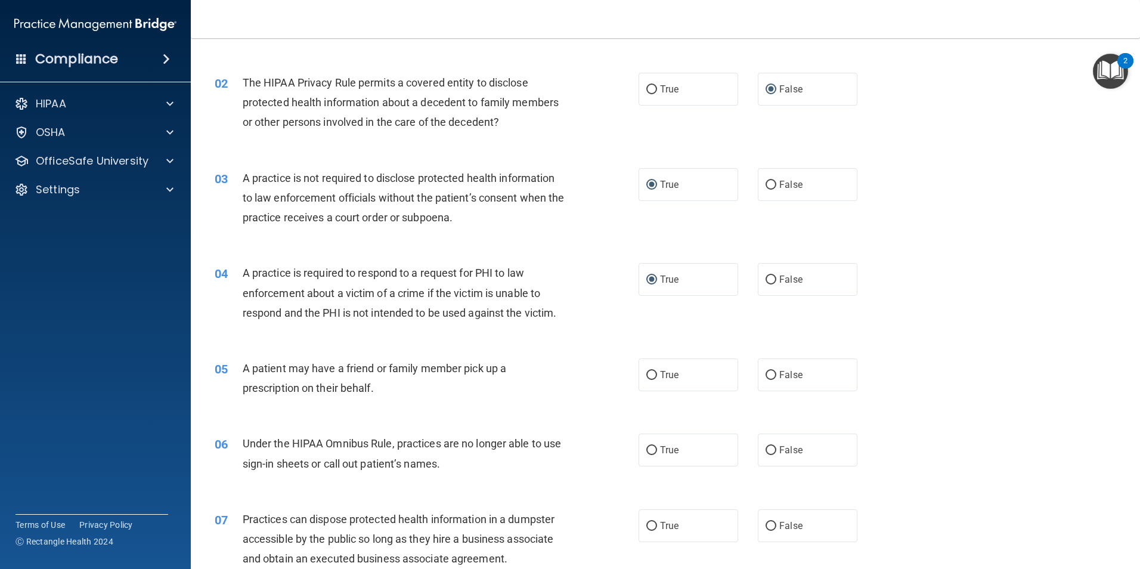
scroll to position [119, 0]
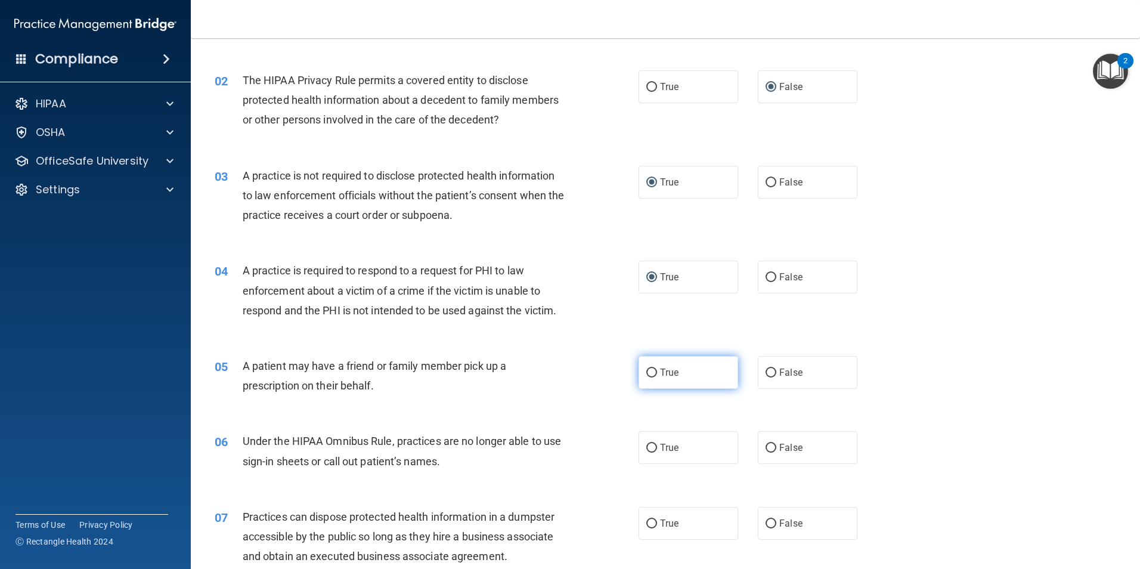
click at [647, 373] on input "True" at bounding box center [652, 373] width 11 height 9
radio input "true"
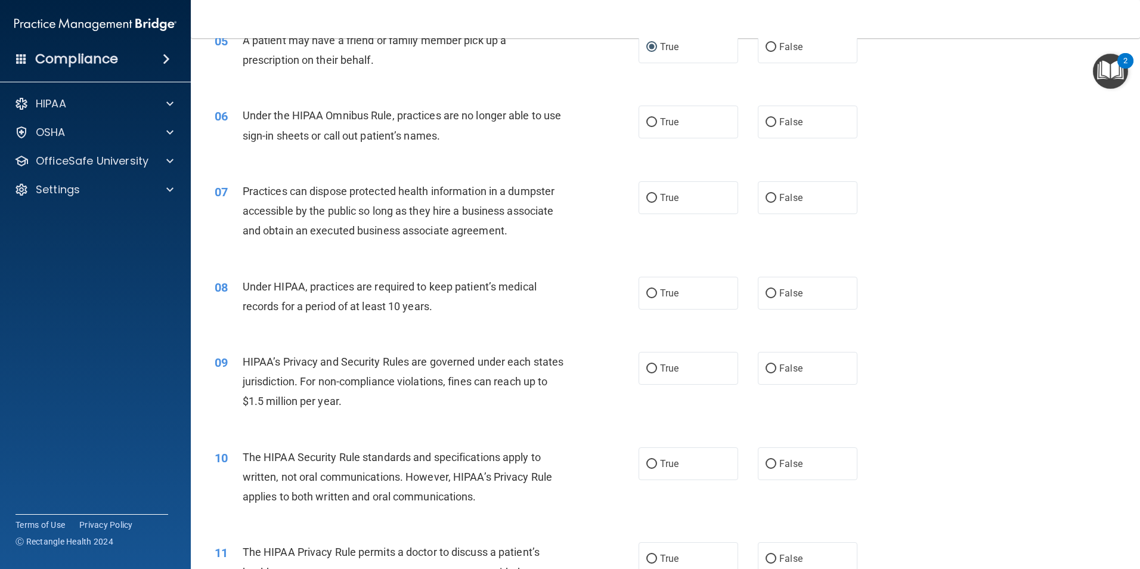
scroll to position [477, 0]
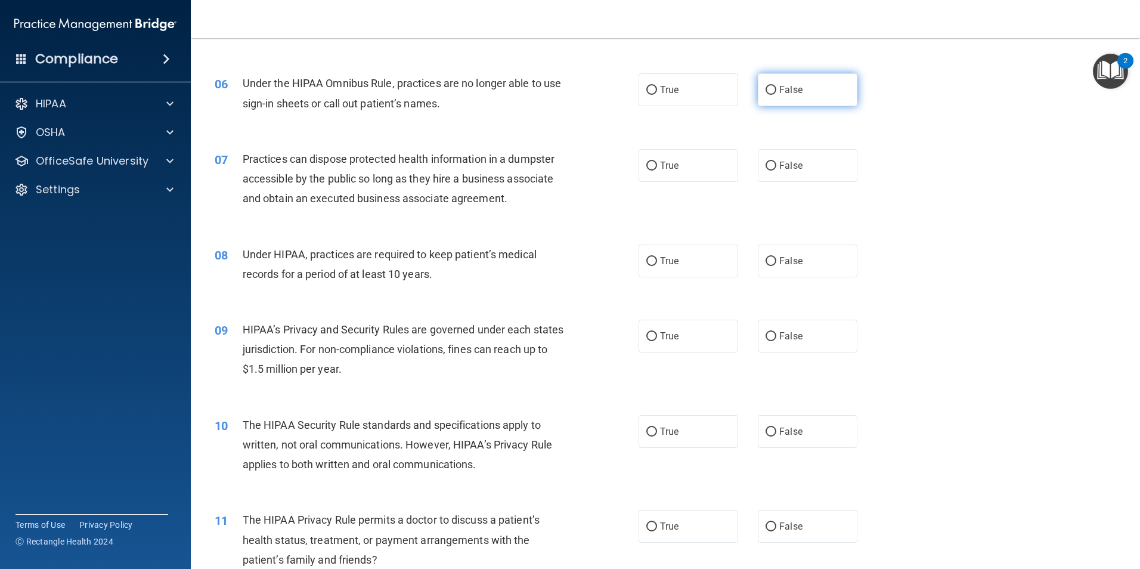
click at [766, 87] on input "False" at bounding box center [771, 90] width 11 height 9
radio input "true"
click at [768, 163] on input "False" at bounding box center [771, 166] width 11 height 9
radio input "true"
click at [766, 257] on input "False" at bounding box center [771, 261] width 11 height 9
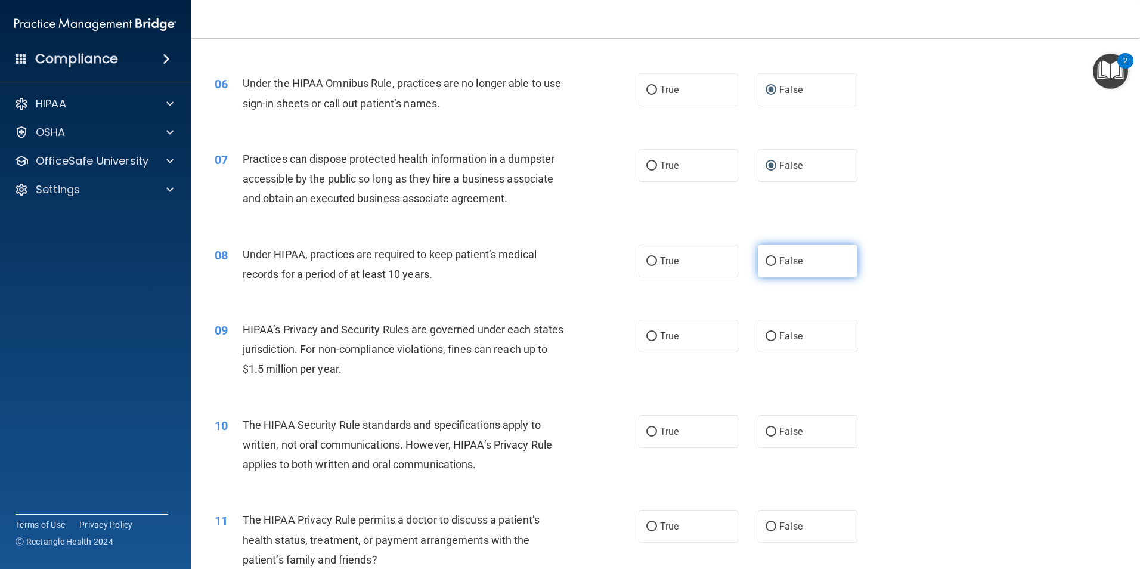
radio input "true"
click at [766, 339] on input "False" at bounding box center [771, 336] width 11 height 9
radio input "true"
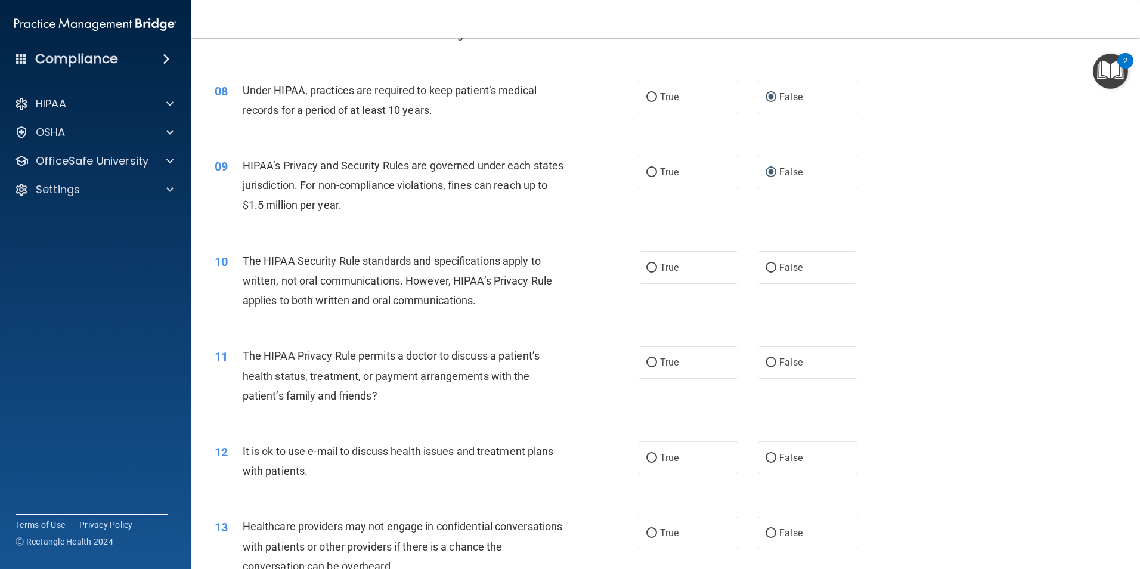
scroll to position [656, 0]
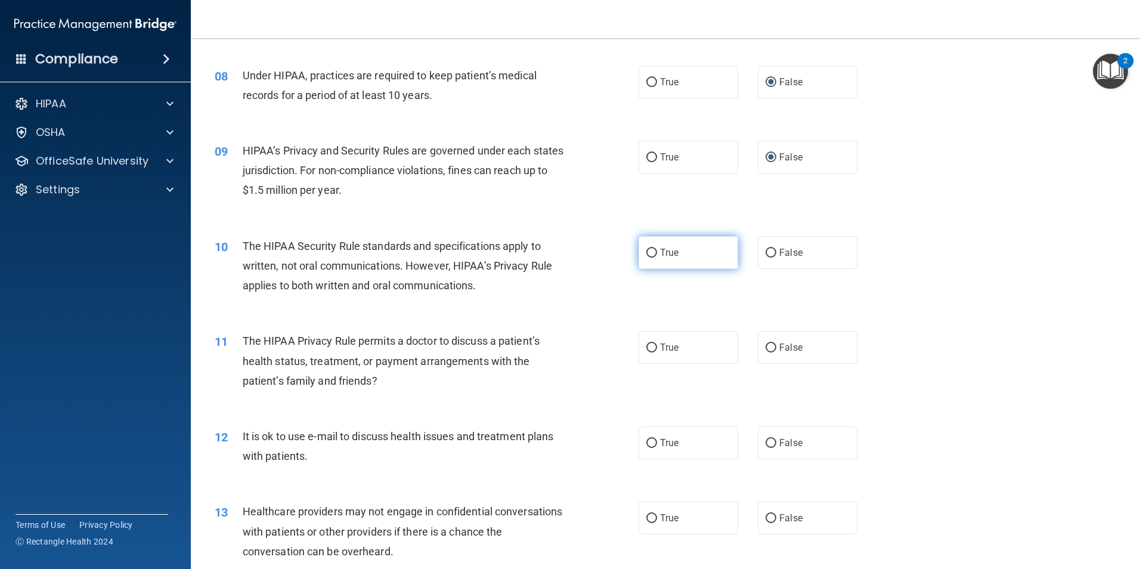
click at [648, 256] on input "True" at bounding box center [652, 253] width 11 height 9
radio input "true"
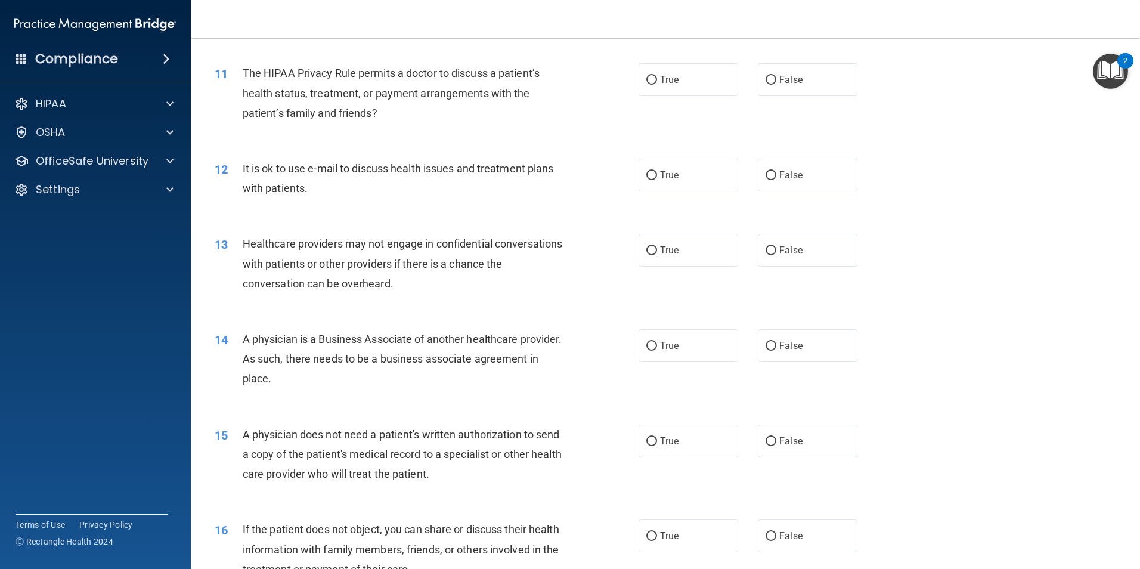
scroll to position [895, 0]
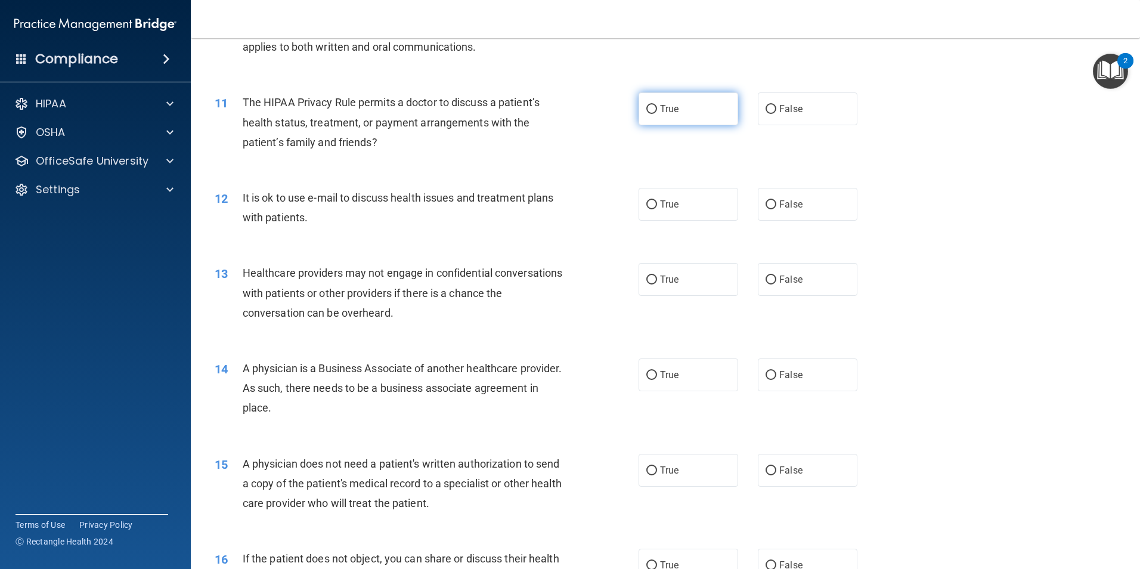
click at [647, 105] on input "True" at bounding box center [652, 109] width 11 height 9
radio input "true"
click at [648, 203] on input "True" at bounding box center [652, 204] width 11 height 9
radio input "true"
click at [766, 280] on input "False" at bounding box center [771, 280] width 11 height 9
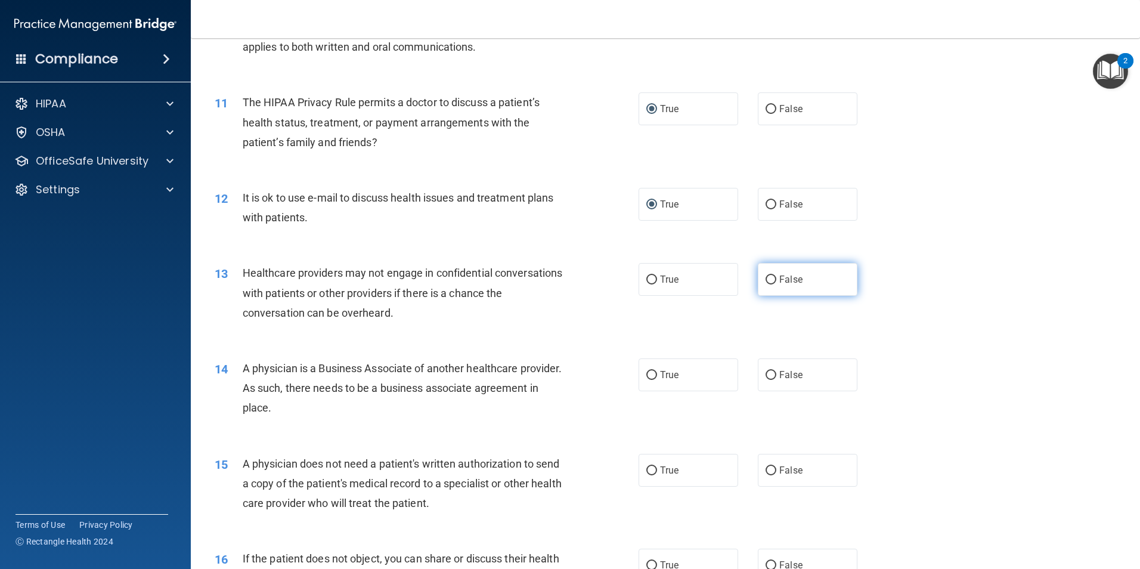
radio input "true"
click at [766, 371] on input "False" at bounding box center [771, 375] width 11 height 9
radio input "true"
click at [650, 466] on input "True" at bounding box center [652, 470] width 11 height 9
radio input "true"
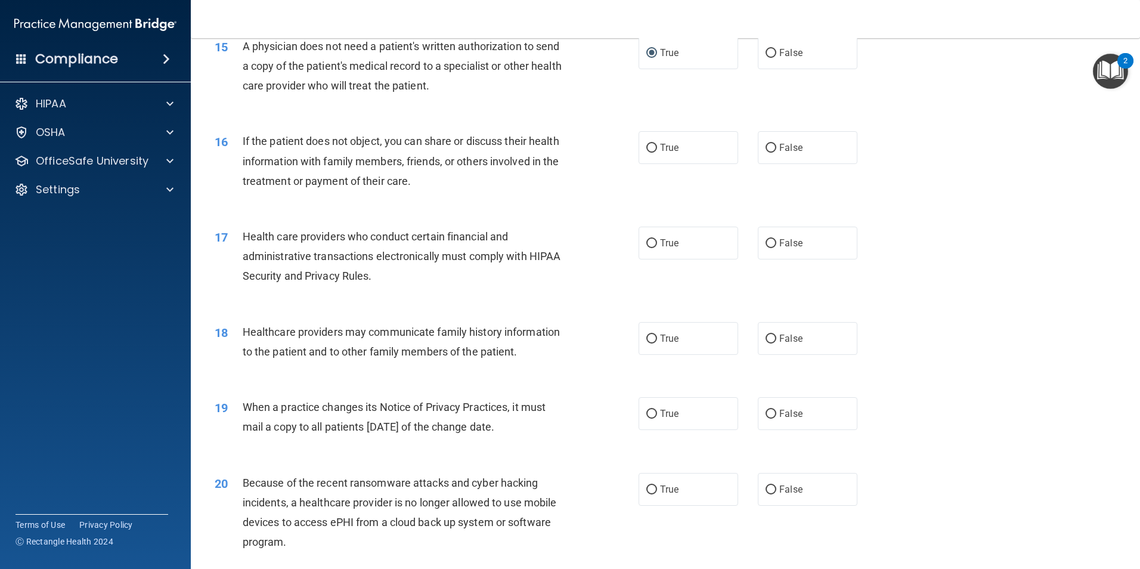
scroll to position [1372, 0]
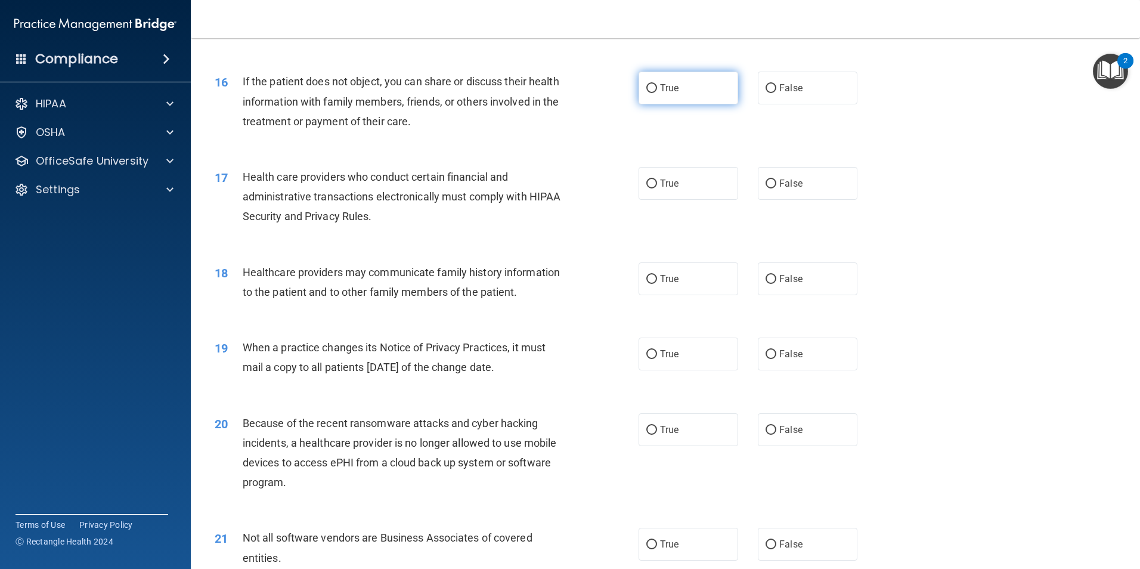
click at [648, 84] on input "True" at bounding box center [652, 88] width 11 height 9
radio input "true"
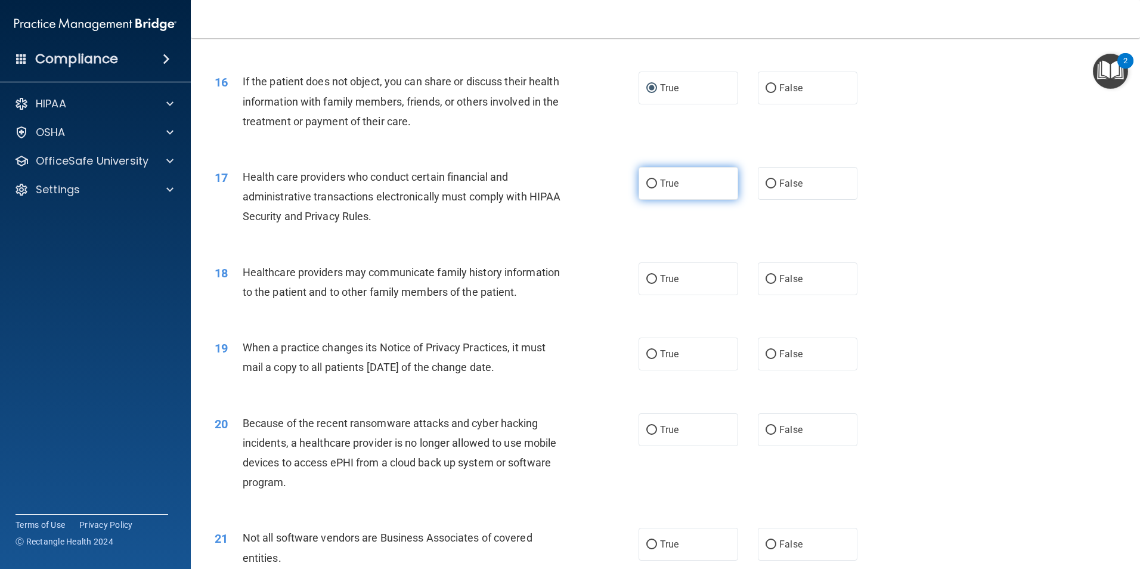
click at [648, 185] on input "True" at bounding box center [652, 184] width 11 height 9
radio input "true"
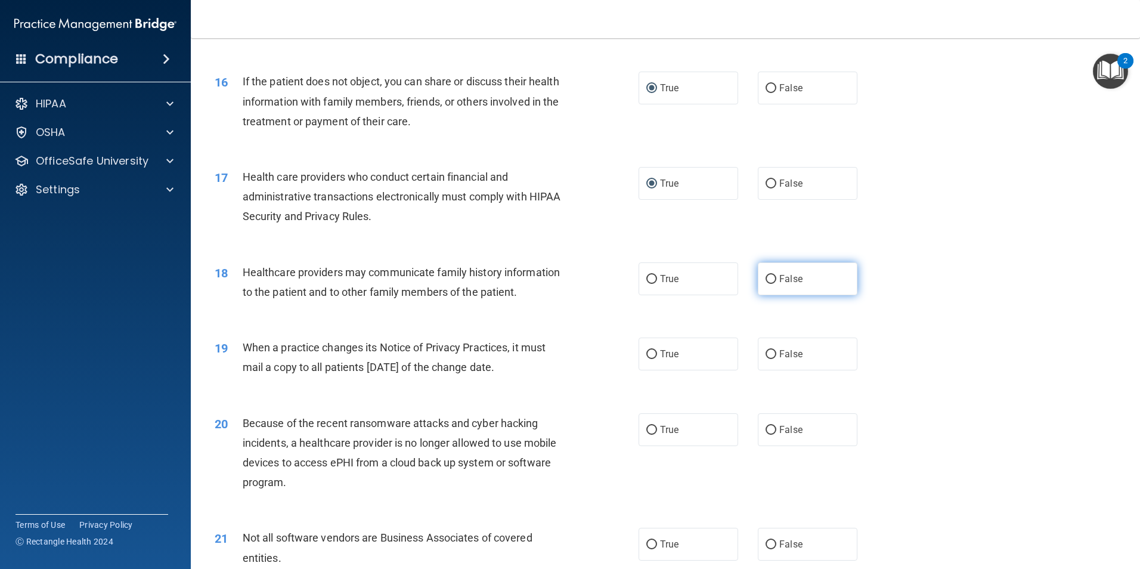
click at [768, 277] on input "False" at bounding box center [771, 279] width 11 height 9
radio input "true"
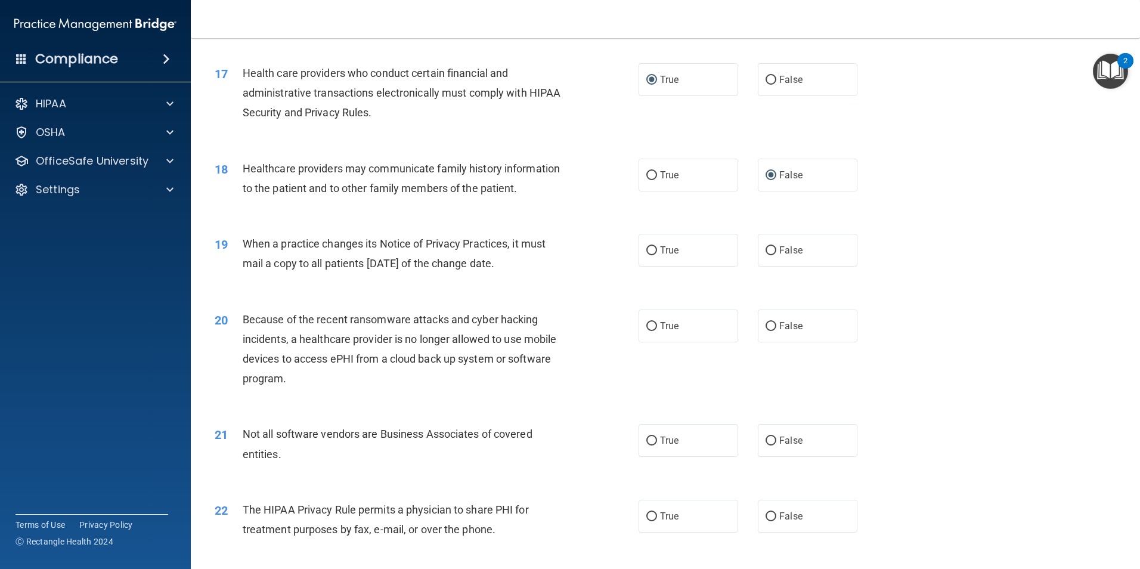
scroll to position [1491, 0]
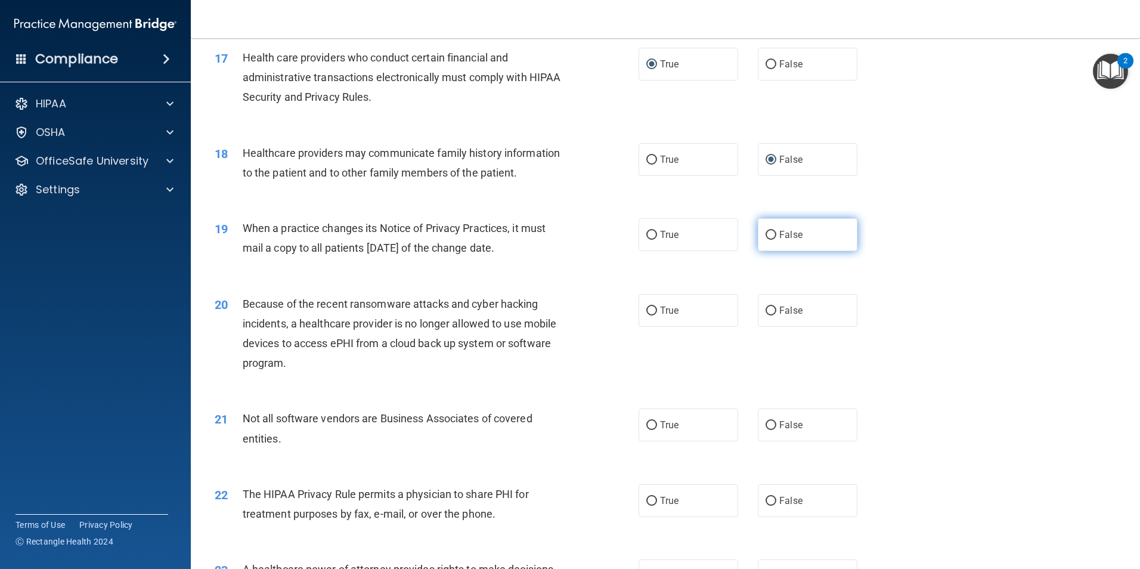
click at [768, 233] on input "False" at bounding box center [771, 235] width 11 height 9
radio input "true"
click at [766, 313] on input "False" at bounding box center [771, 311] width 11 height 9
radio input "true"
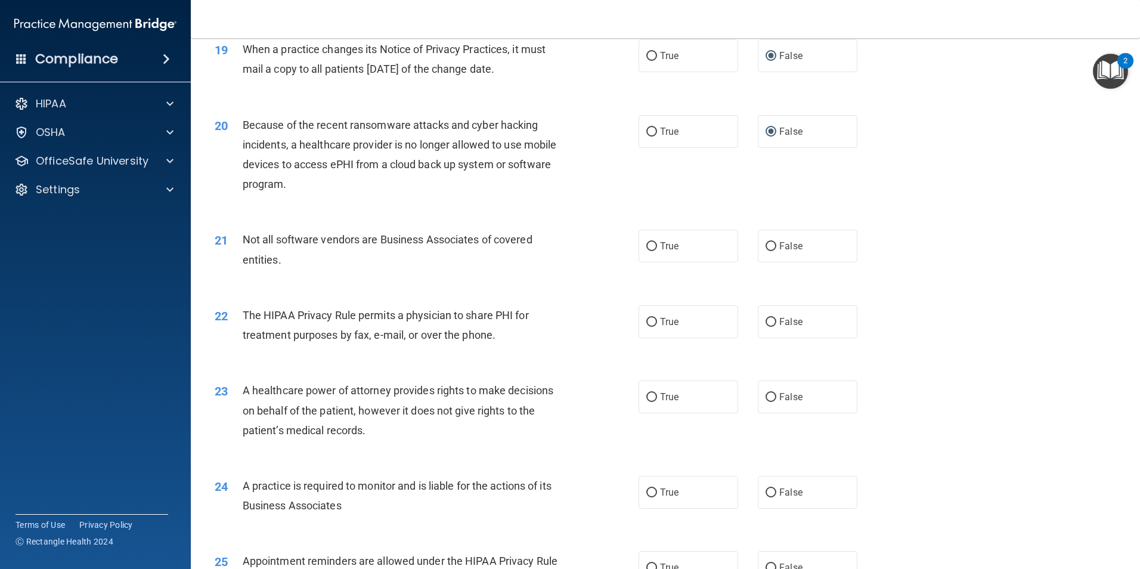
scroll to position [1730, 0]
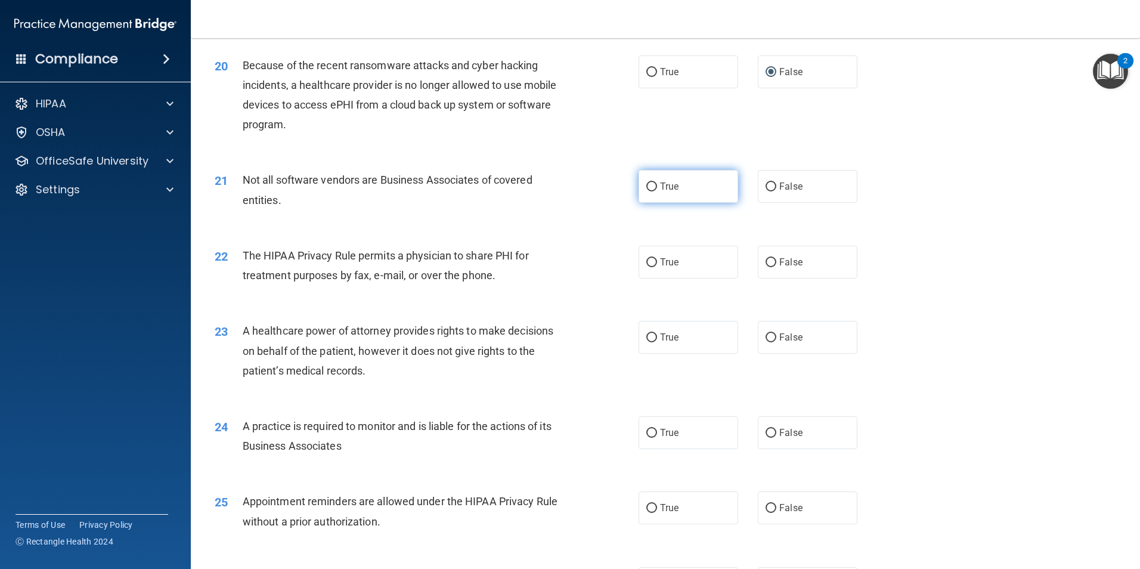
click at [648, 186] on input "True" at bounding box center [652, 187] width 11 height 9
radio input "true"
click at [647, 261] on input "True" at bounding box center [652, 262] width 11 height 9
radio input "true"
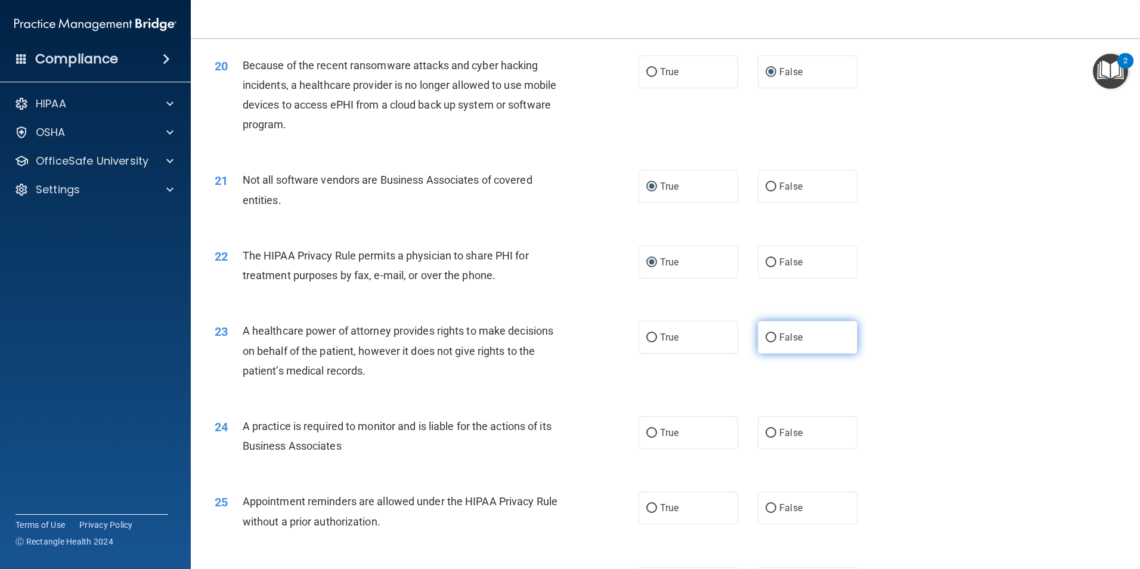
click at [766, 337] on input "False" at bounding box center [771, 337] width 11 height 9
radio input "true"
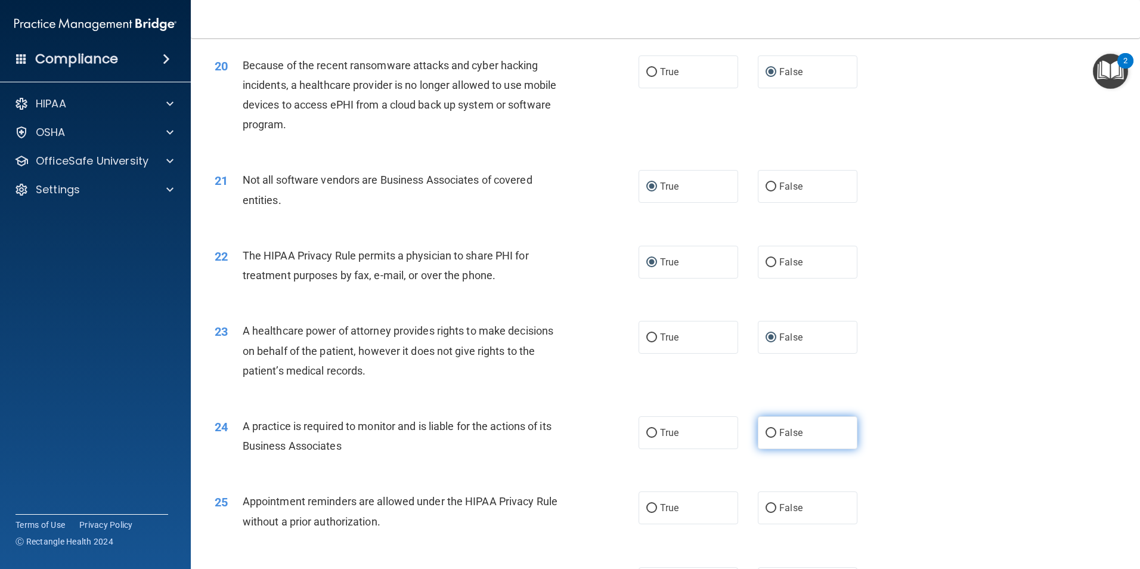
click at [767, 433] on input "False" at bounding box center [771, 433] width 11 height 9
radio input "true"
click at [650, 506] on input "True" at bounding box center [652, 508] width 11 height 9
radio input "true"
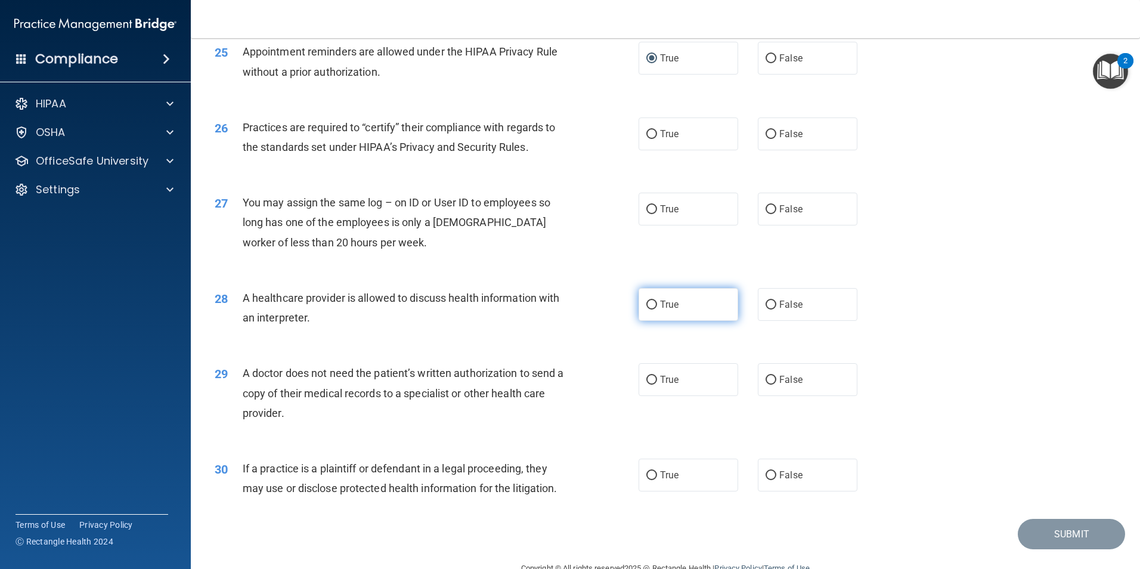
scroll to position [2207, 0]
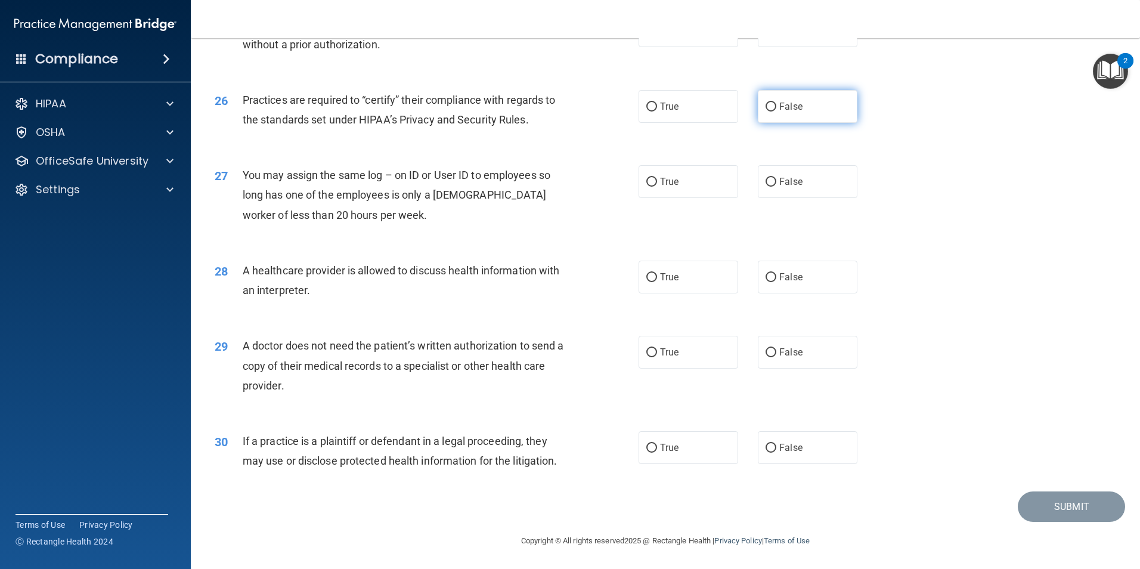
click at [768, 105] on input "False" at bounding box center [771, 107] width 11 height 9
radio input "true"
click at [766, 182] on input "False" at bounding box center [771, 182] width 11 height 9
radio input "true"
click at [649, 279] on input "True" at bounding box center [652, 277] width 11 height 9
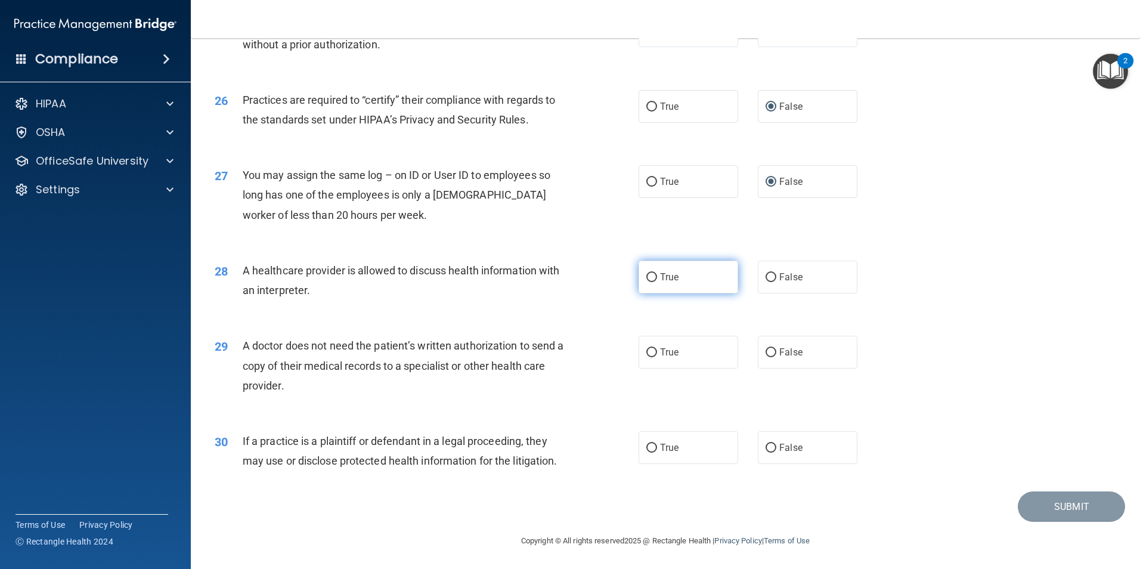
radio input "true"
click at [650, 350] on input "True" at bounding box center [652, 352] width 11 height 9
radio input "true"
click at [652, 447] on input "True" at bounding box center [652, 448] width 11 height 9
radio input "true"
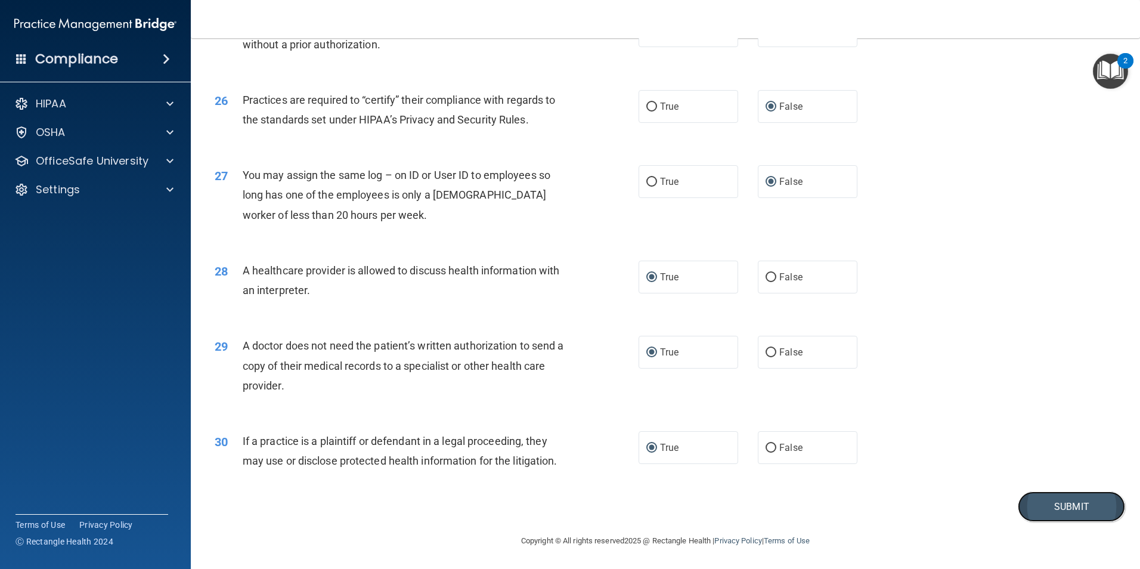
click at [1059, 506] on button "Submit" at bounding box center [1071, 506] width 107 height 30
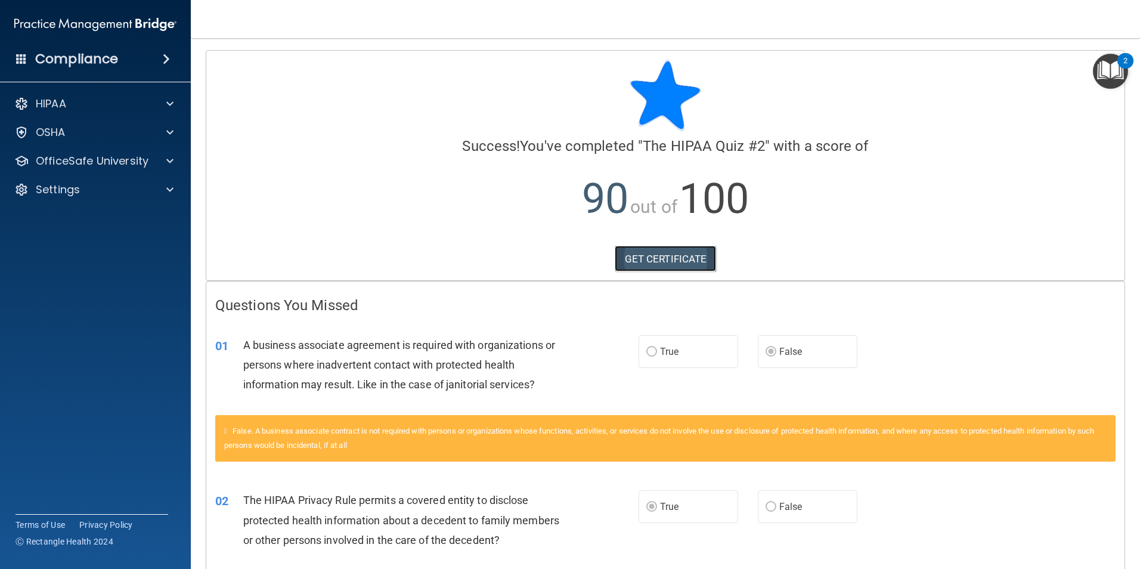
click at [646, 256] on link "GET CERTIFICATE" at bounding box center [666, 259] width 102 height 26
click at [123, 154] on p "OfficeSafe University" at bounding box center [92, 161] width 113 height 14
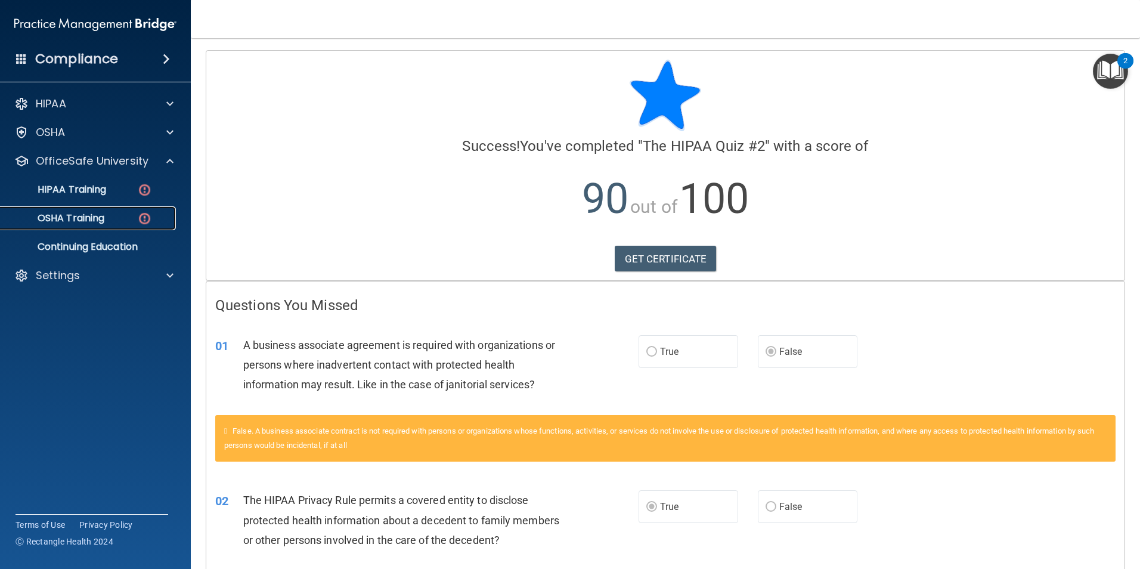
click at [140, 219] on img at bounding box center [144, 218] width 15 height 15
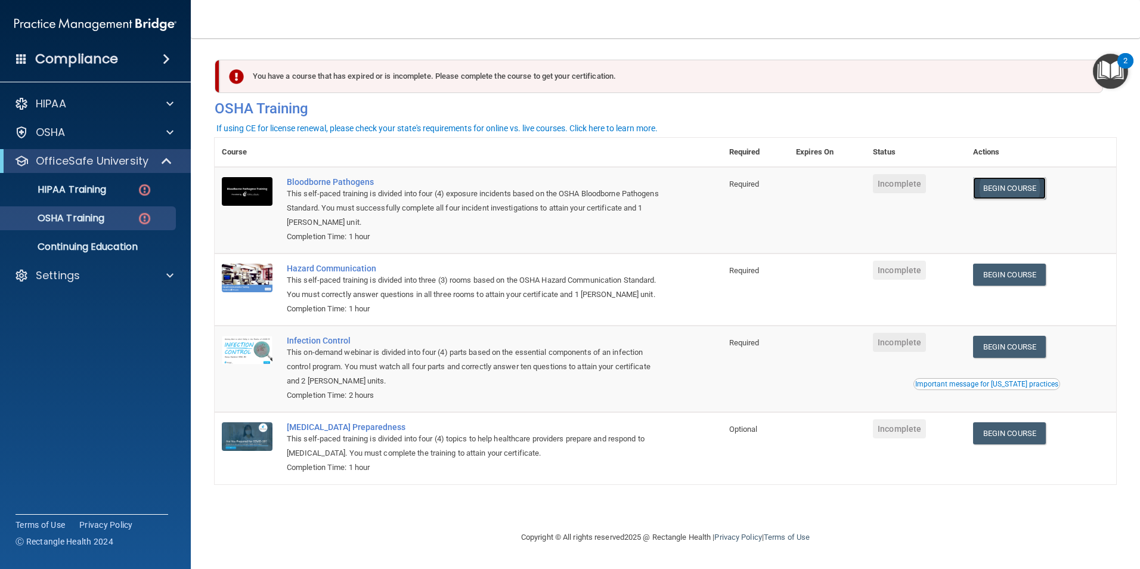
click at [1012, 191] on link "Begin Course" at bounding box center [1009, 188] width 73 height 22
click at [997, 181] on link "Begin Course" at bounding box center [1009, 188] width 73 height 22
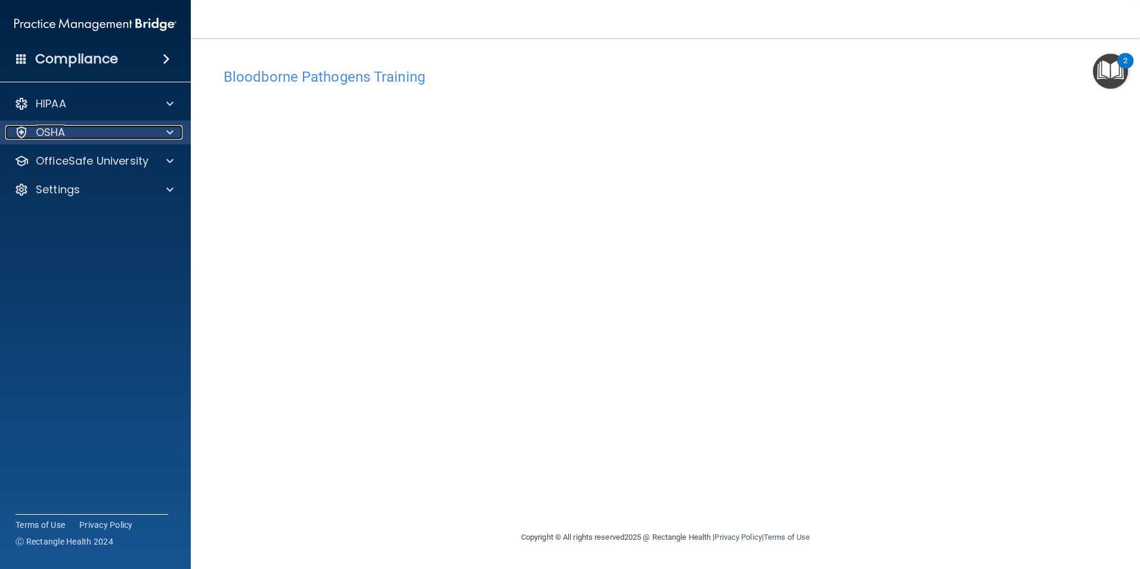
click at [126, 138] on div "OSHA" at bounding box center [79, 132] width 148 height 14
click at [168, 132] on span at bounding box center [169, 132] width 7 height 14
click at [434, 483] on div "Bloodborne Pathogens Training This course doesn’t expire until . Are you sure y…" at bounding box center [666, 296] width 902 height 468
click at [444, 79] on h4 "Bloodborne Pathogens Training" at bounding box center [666, 77] width 884 height 16
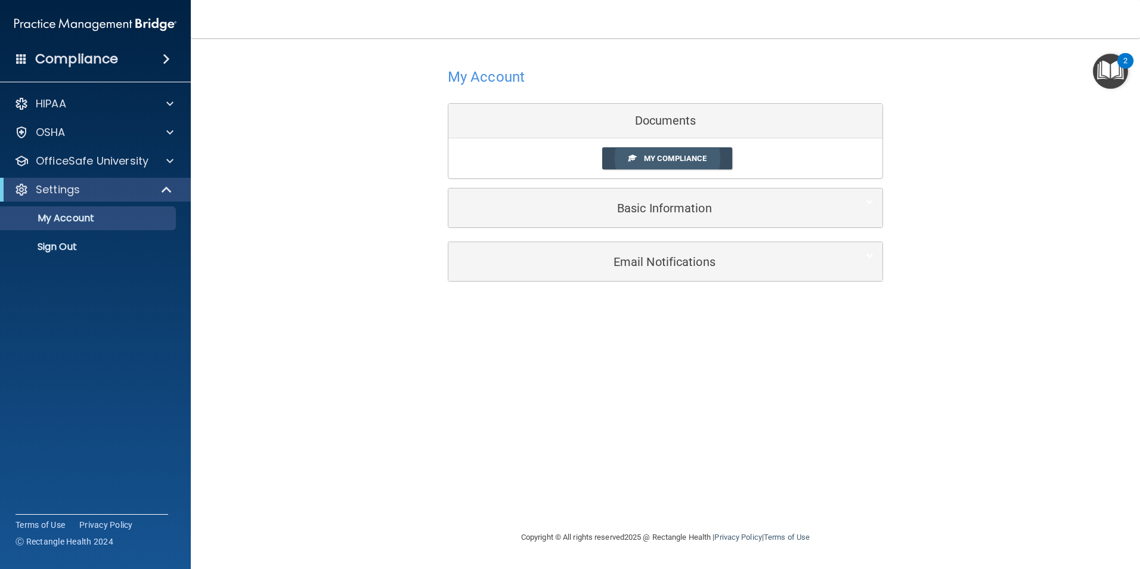
click at [657, 159] on span "My Compliance" at bounding box center [675, 158] width 63 height 9
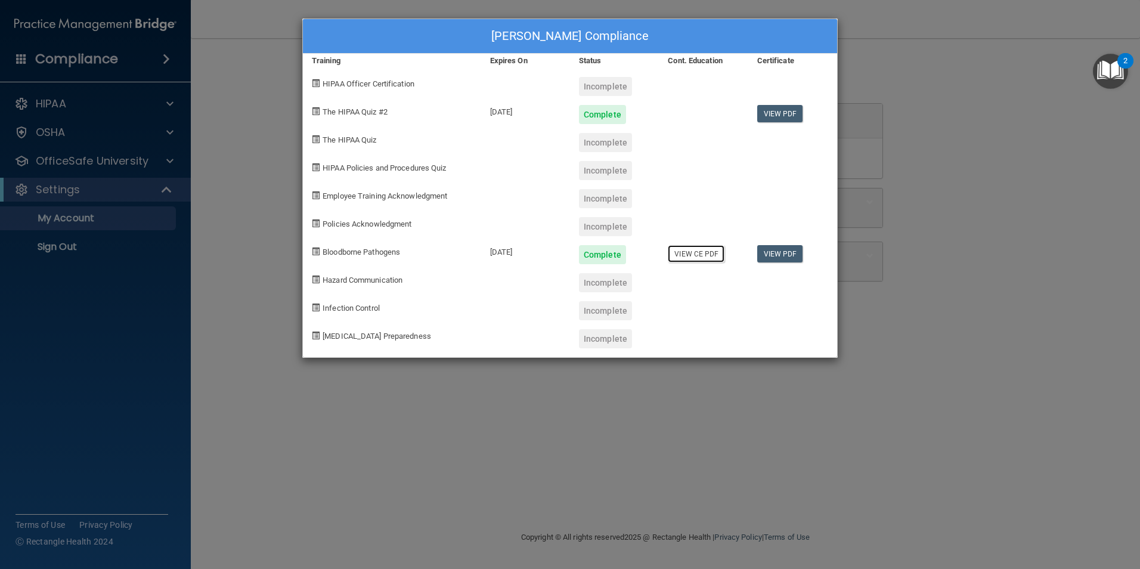
click at [701, 254] on link "View CE PDF" at bounding box center [696, 253] width 57 height 17
